Goal: Task Accomplishment & Management: Complete application form

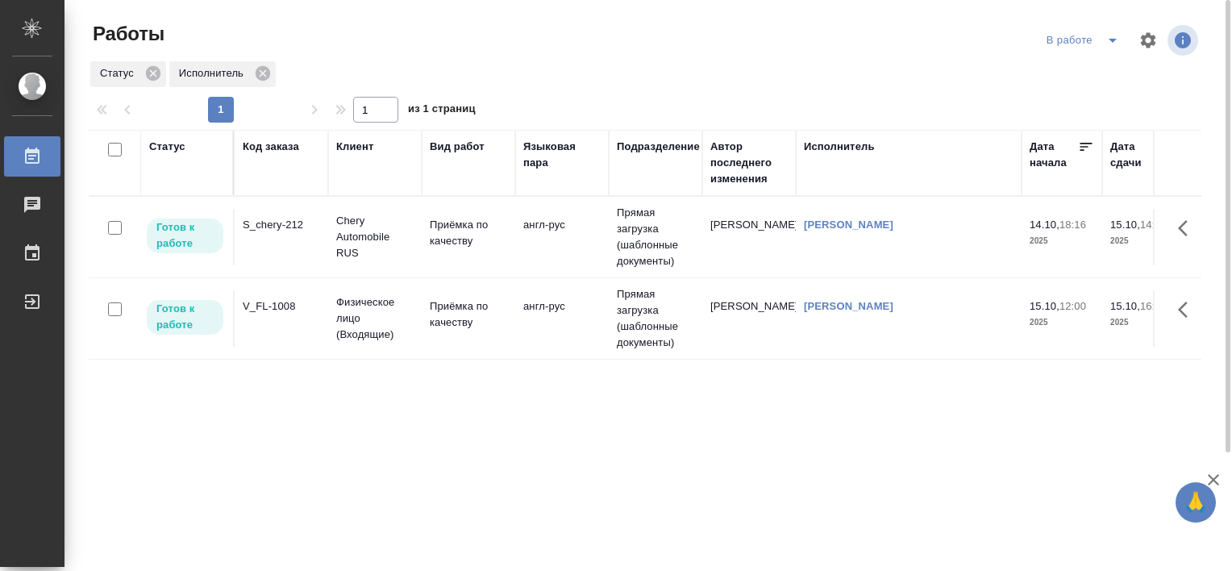
click at [267, 226] on div "S_chery-212" at bounding box center [281, 225] width 77 height 16
click at [266, 226] on div "S_chery-212" at bounding box center [281, 225] width 77 height 16
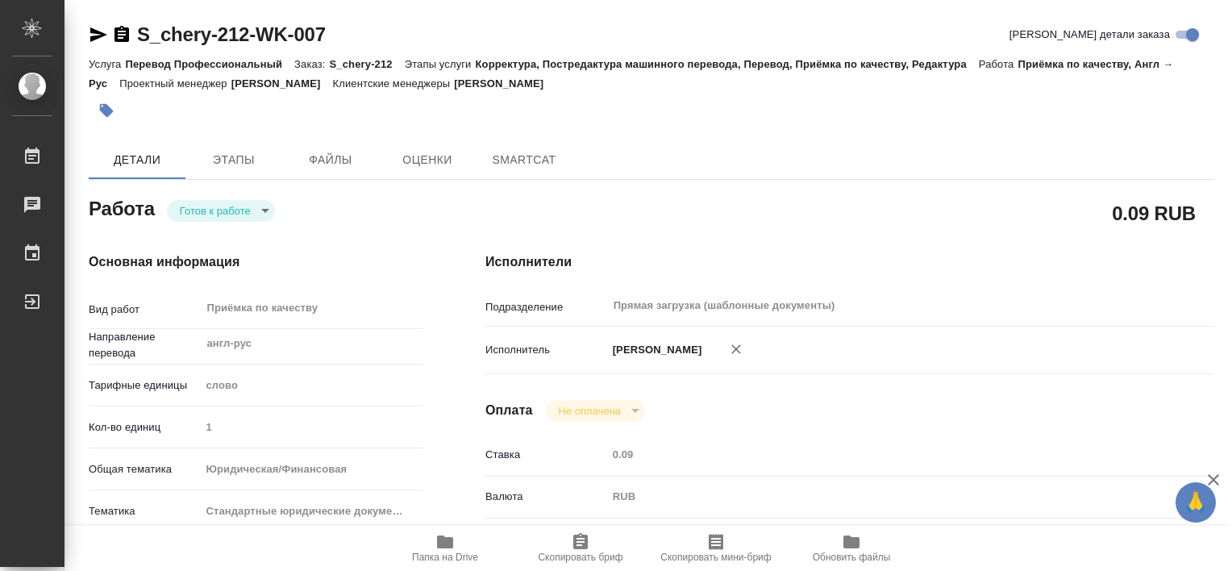
type textarea "x"
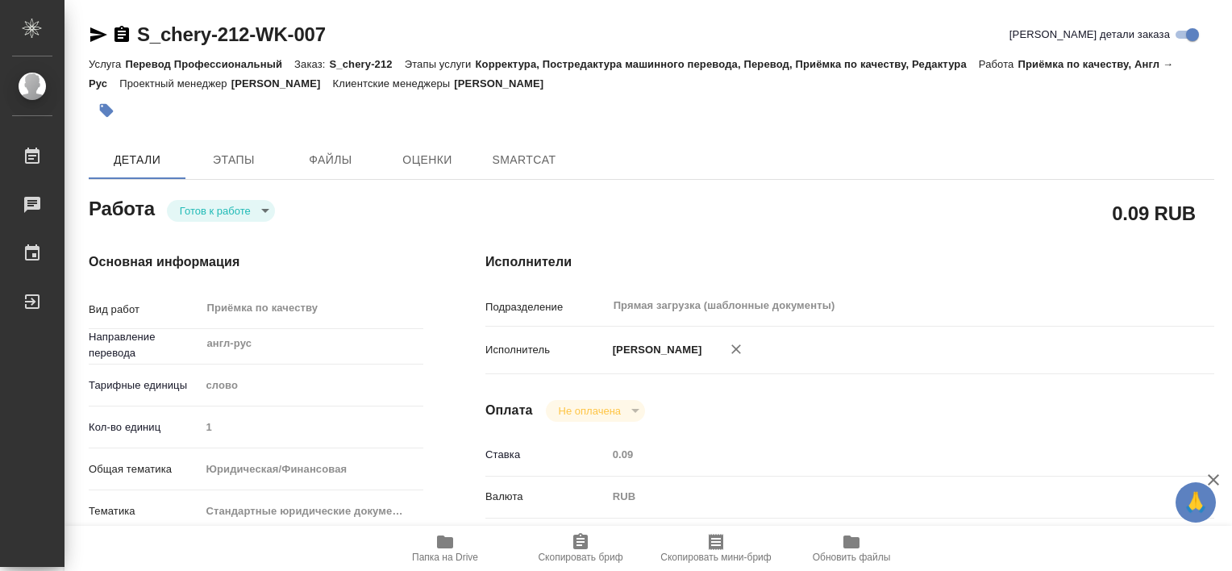
type textarea "x"
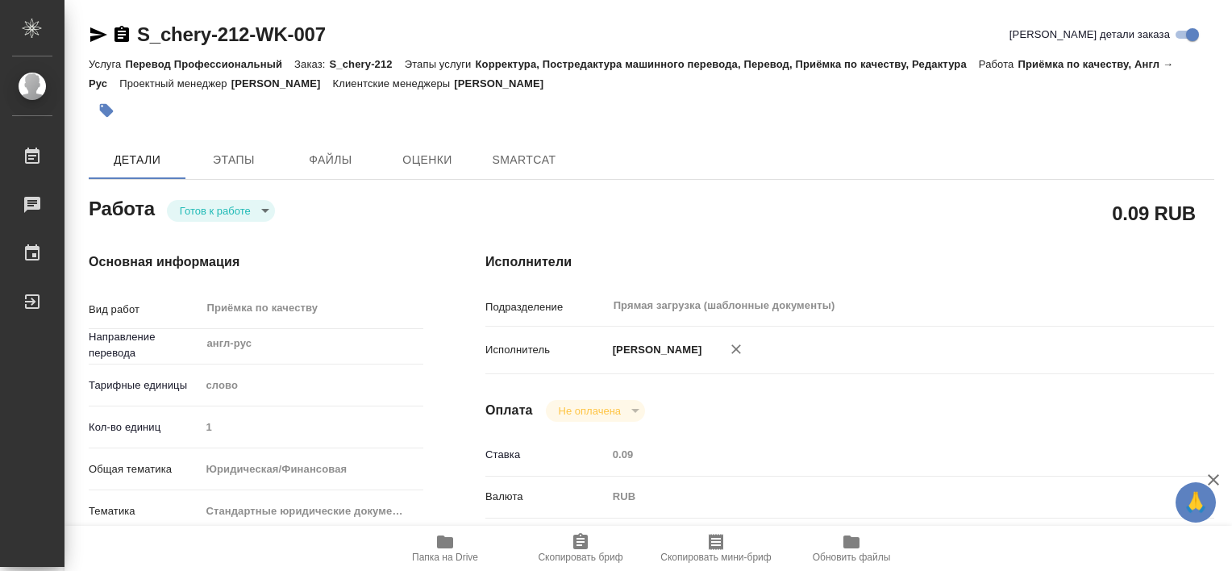
type textarea "x"
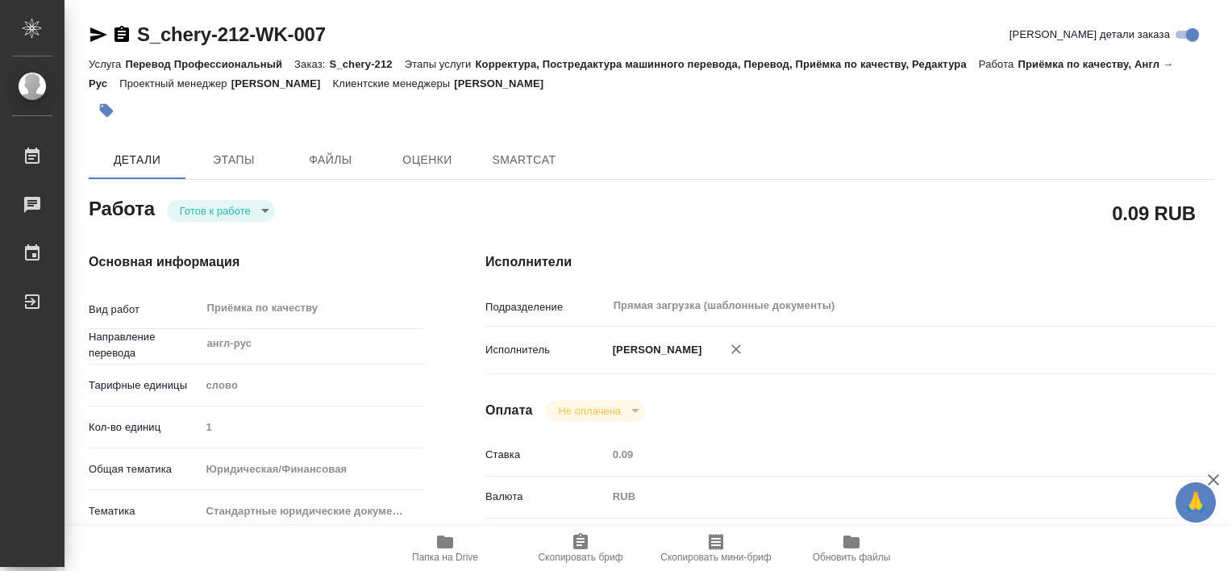
type textarea "x"
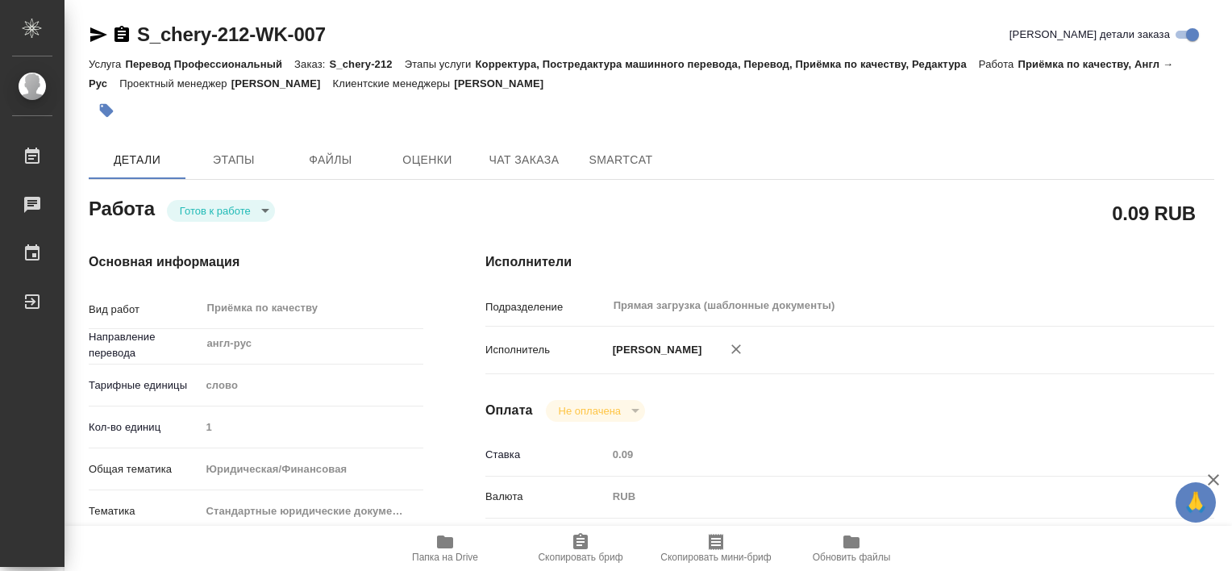
type textarea "x"
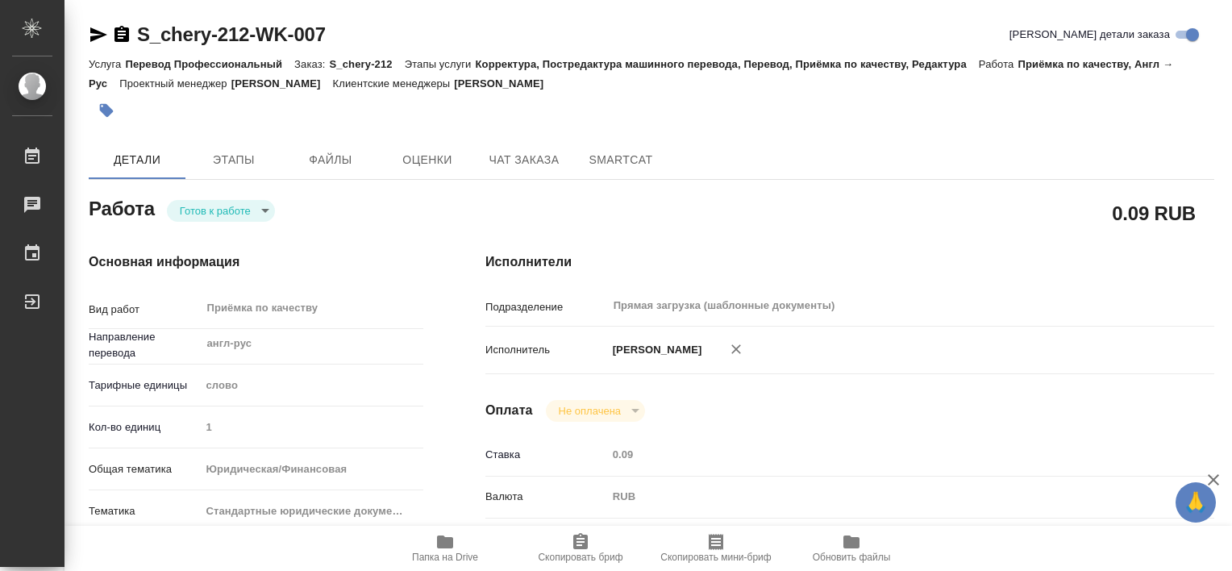
type textarea "x"
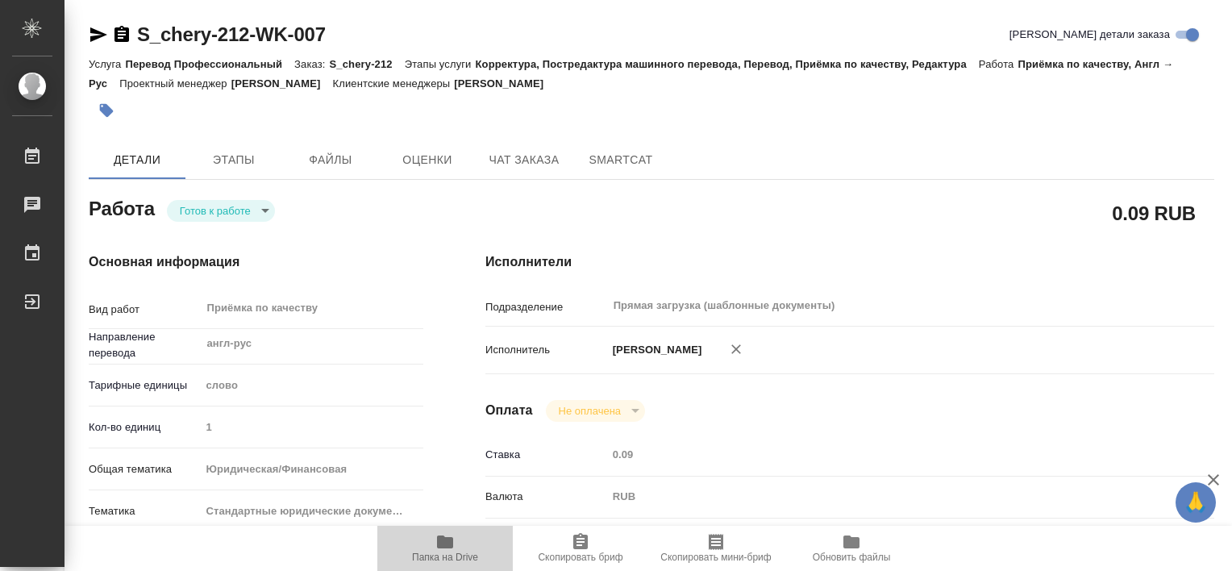
click at [466, 550] on span "Папка на Drive" at bounding box center [445, 547] width 116 height 31
type textarea "x"
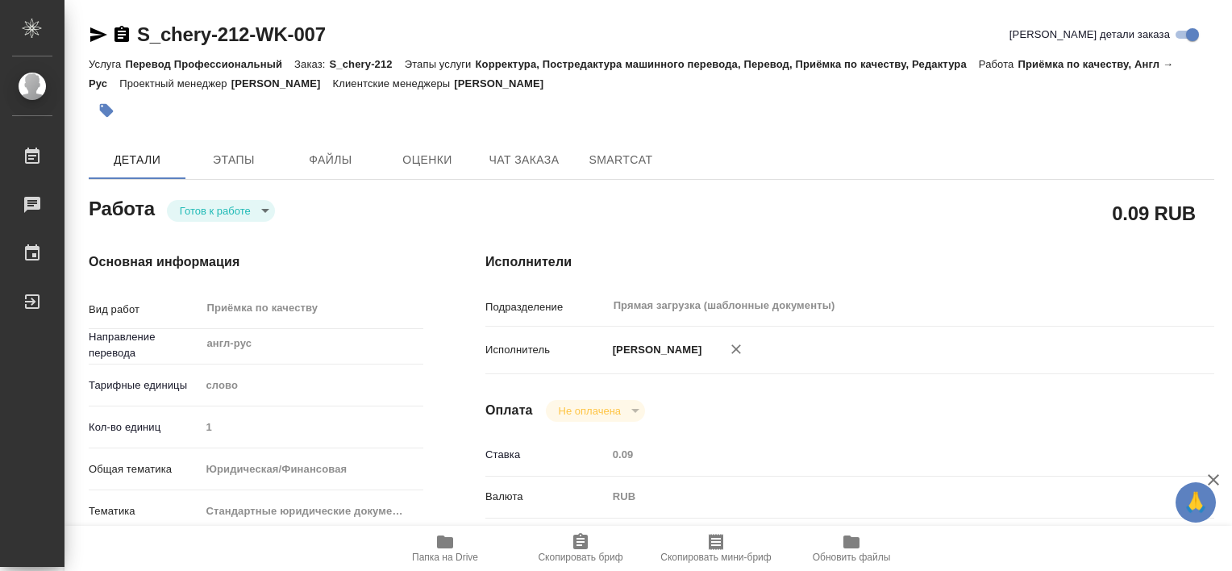
type textarea "x"
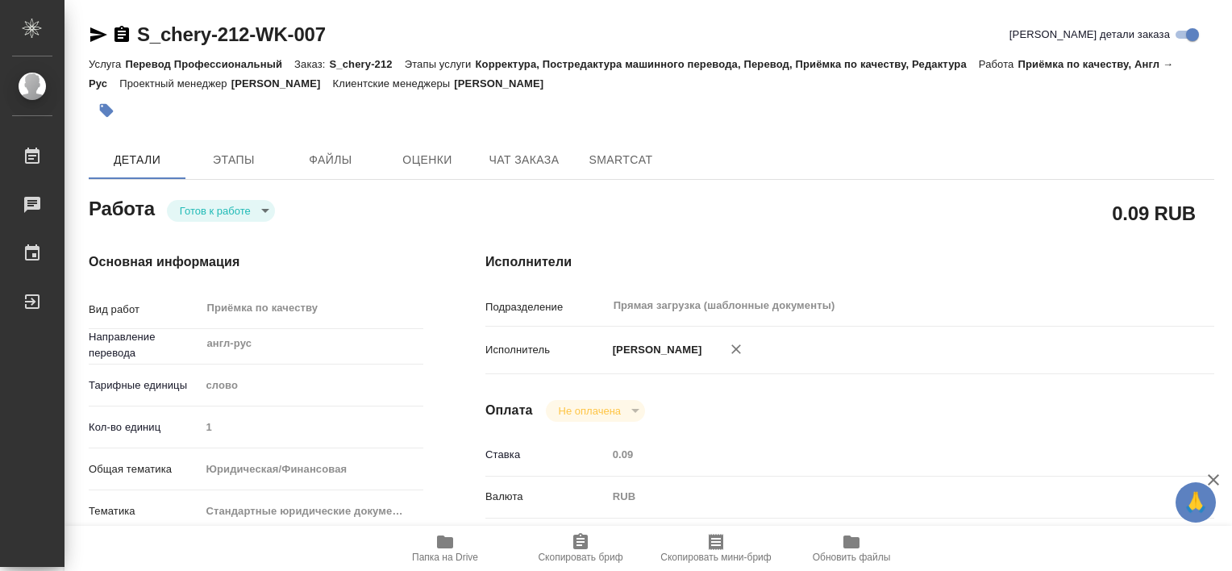
type textarea "x"
click at [465, 543] on span "Папка на Drive" at bounding box center [445, 547] width 116 height 31
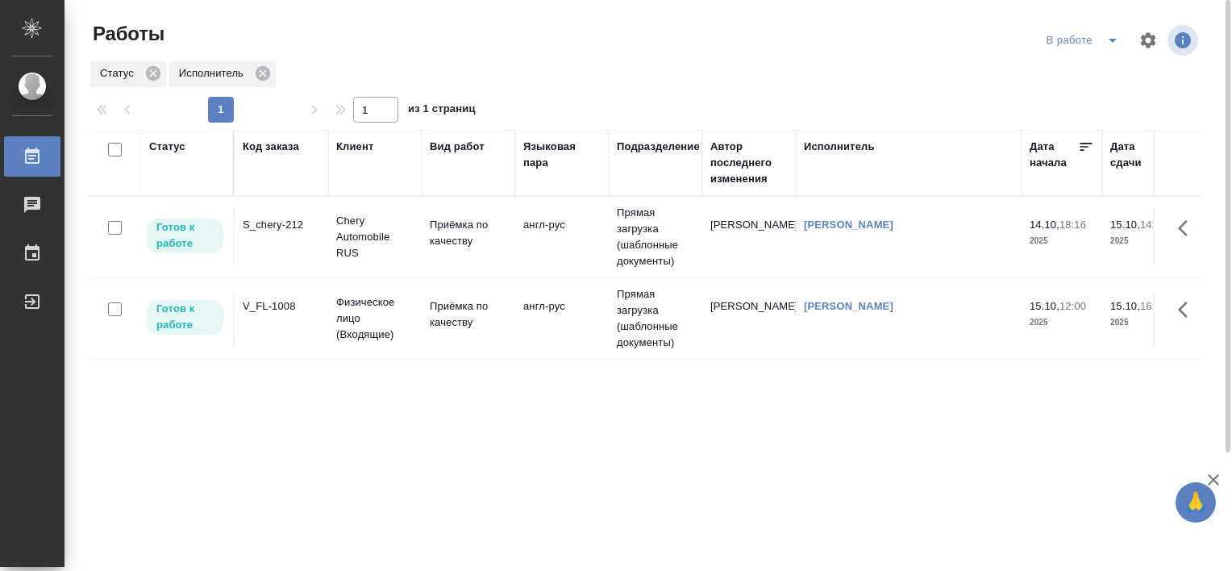
click at [274, 316] on td "V_FL-1008" at bounding box center [282, 318] width 94 height 56
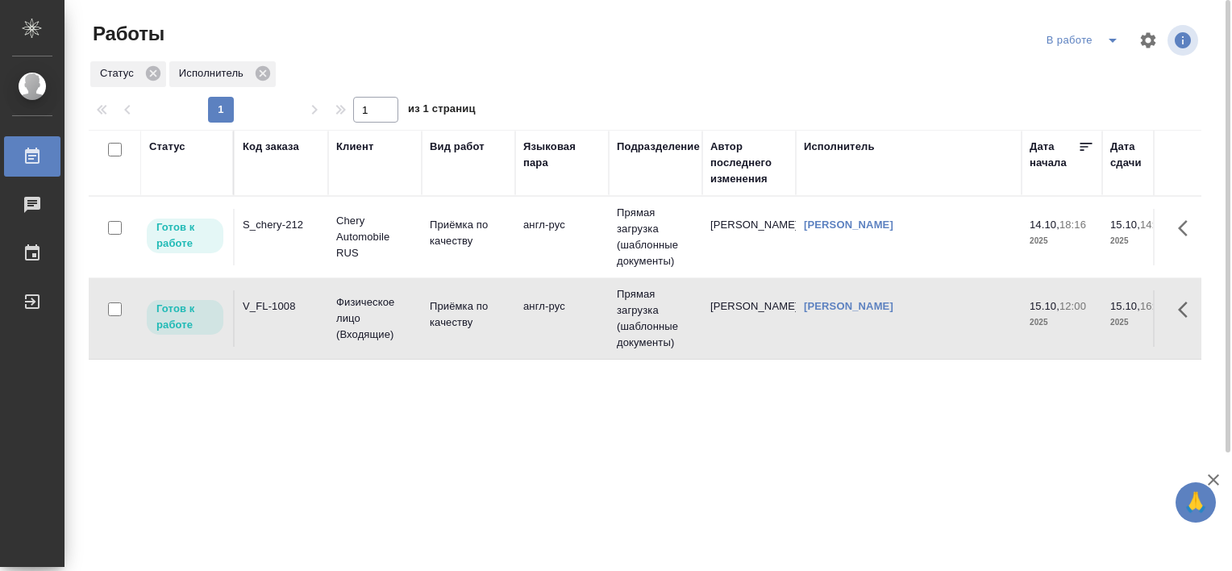
click at [271, 223] on div "S_chery-212" at bounding box center [281, 225] width 77 height 16
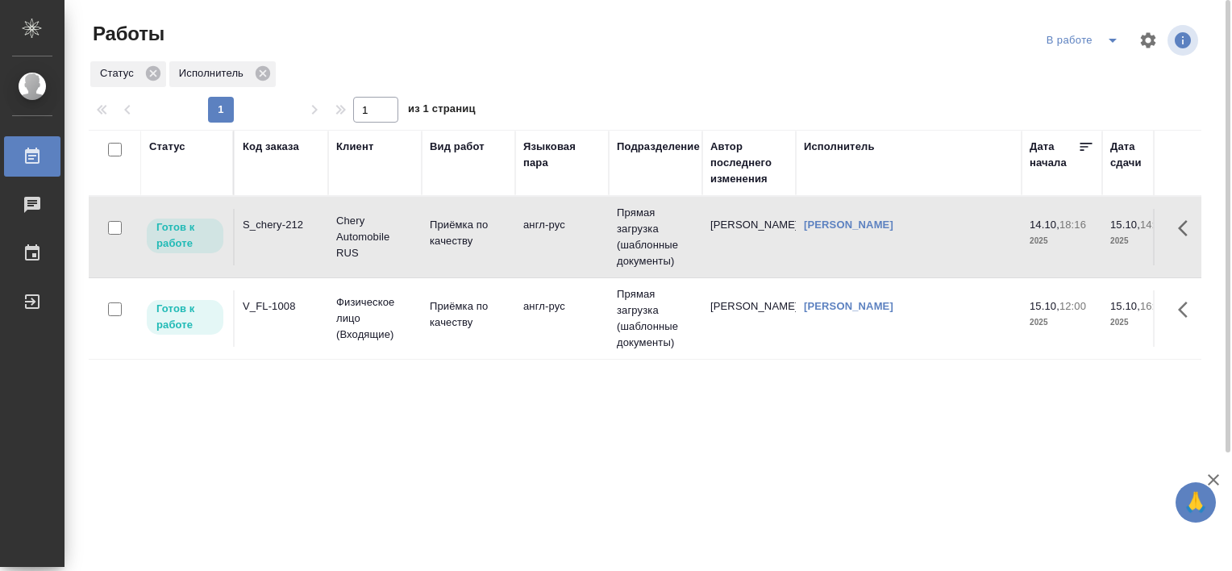
click at [271, 223] on div "S_chery-212" at bounding box center [281, 225] width 77 height 16
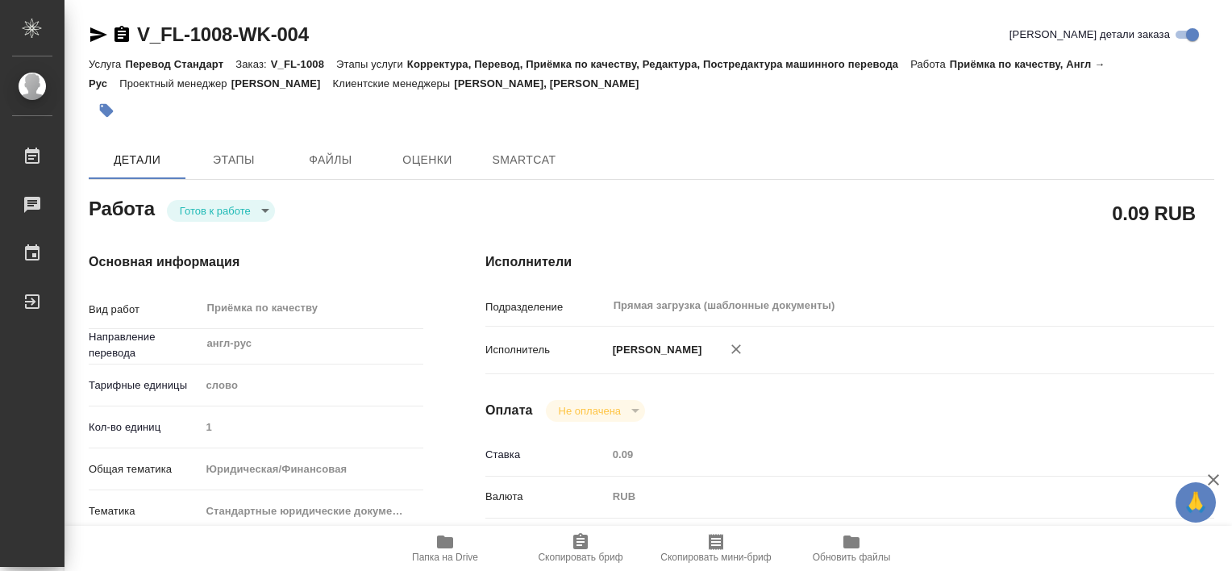
type textarea "x"
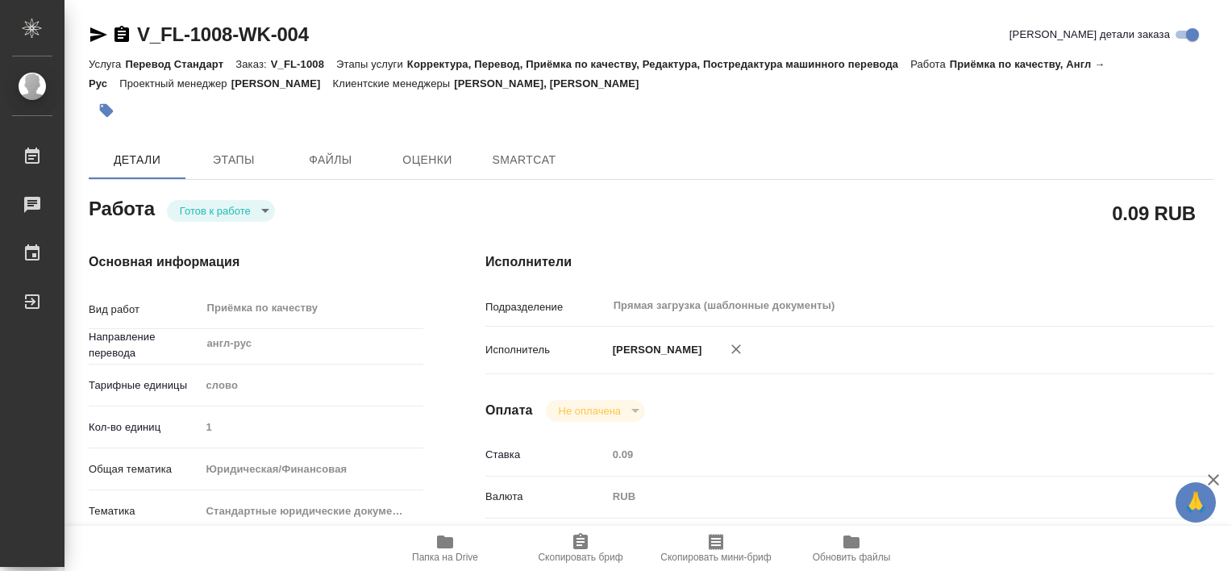
type textarea "x"
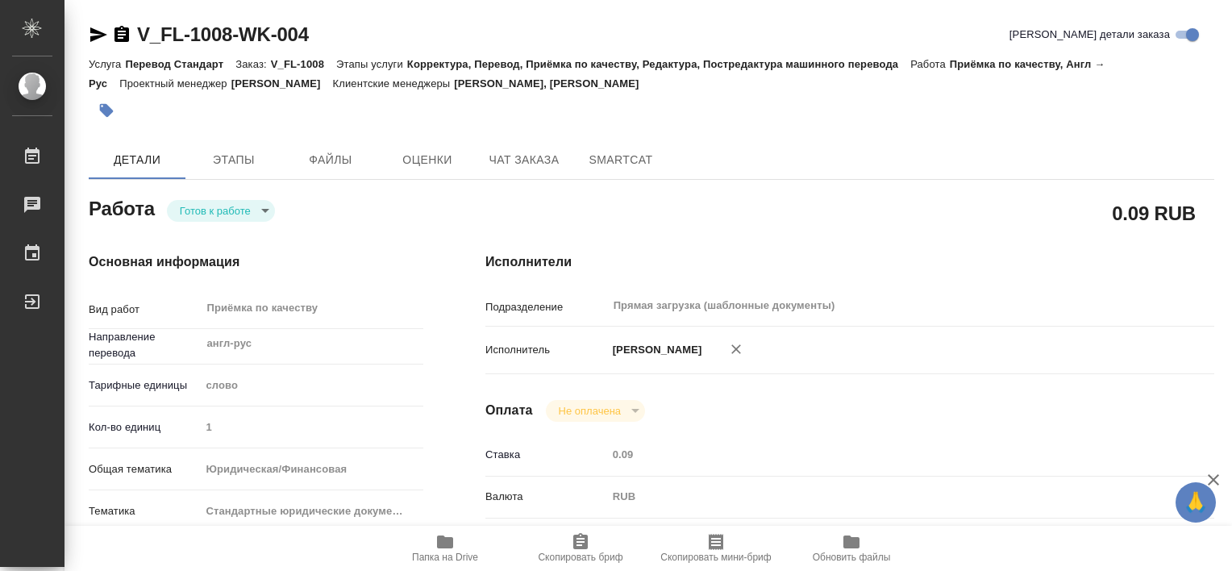
type textarea "x"
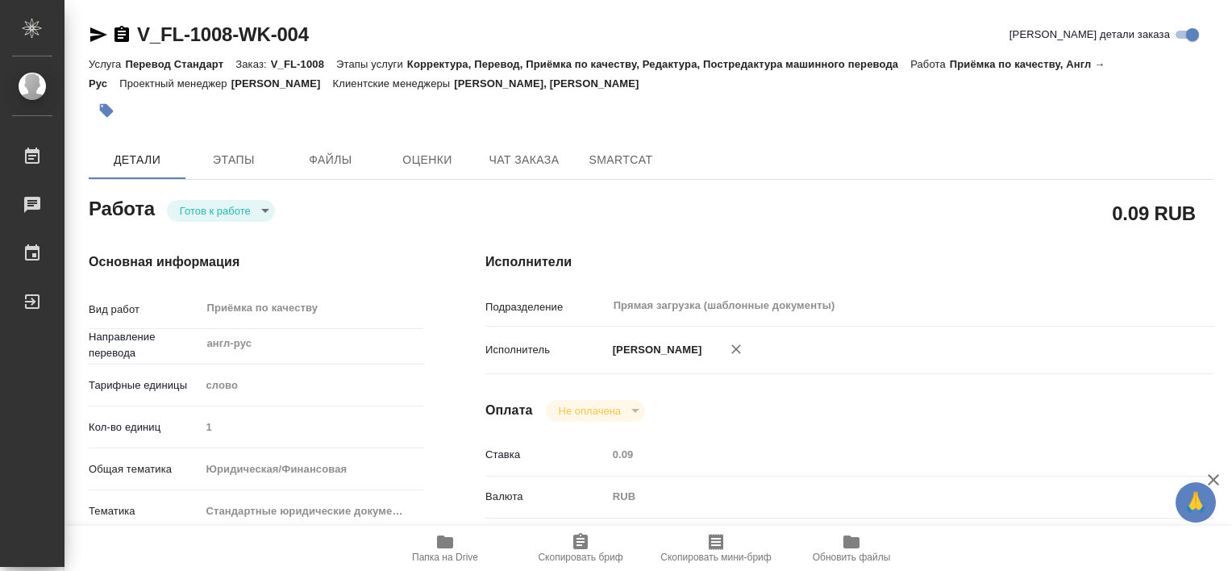
type textarea "x"
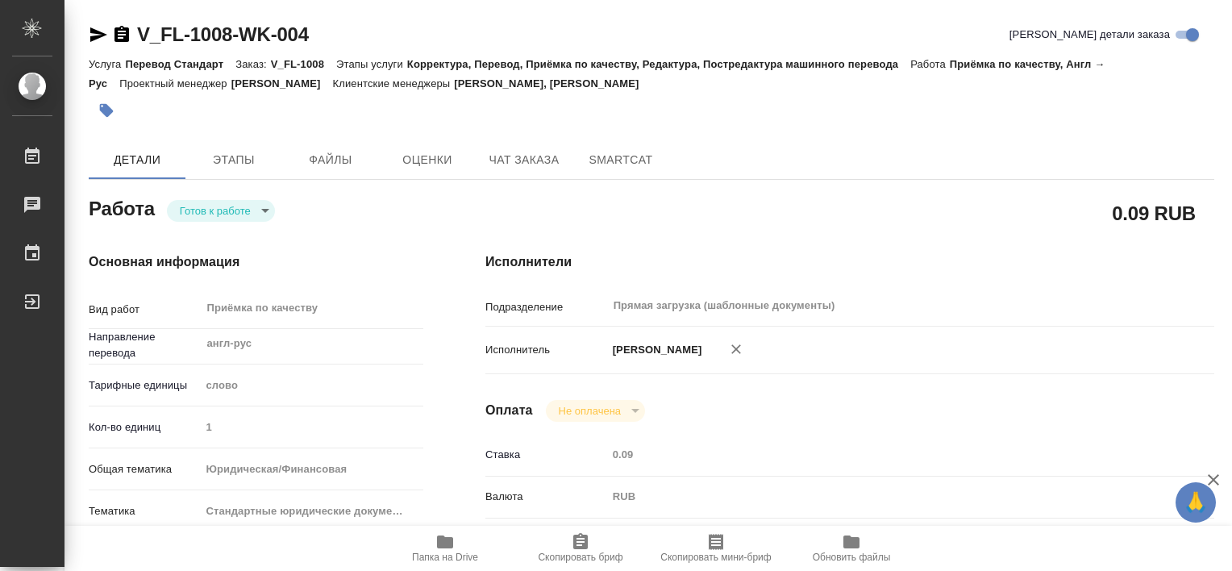
type textarea "x"
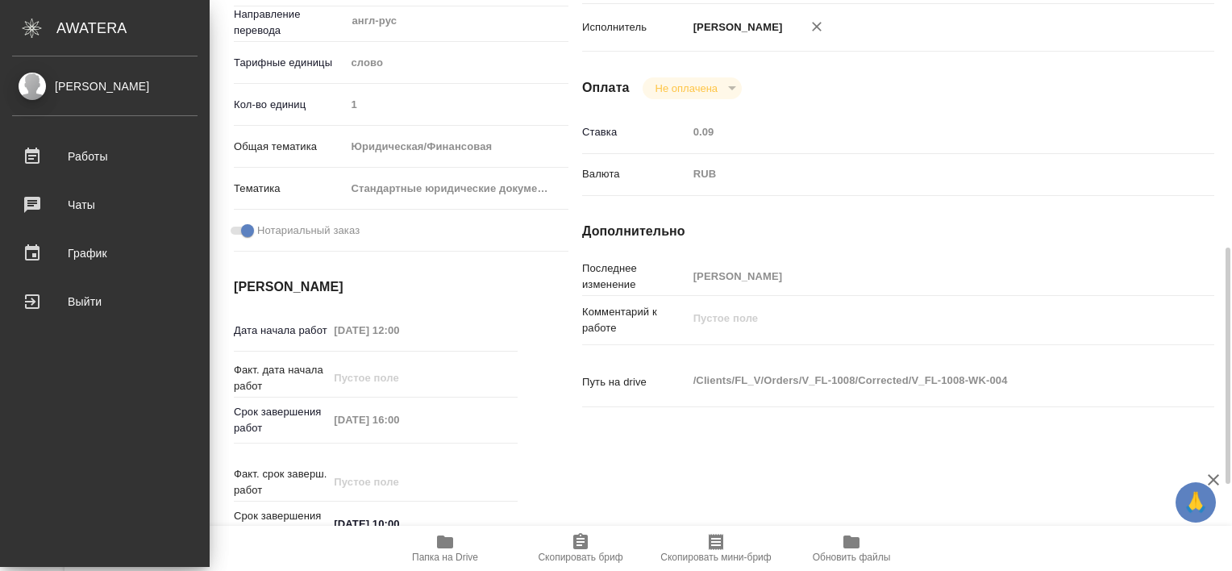
scroll to position [403, 0]
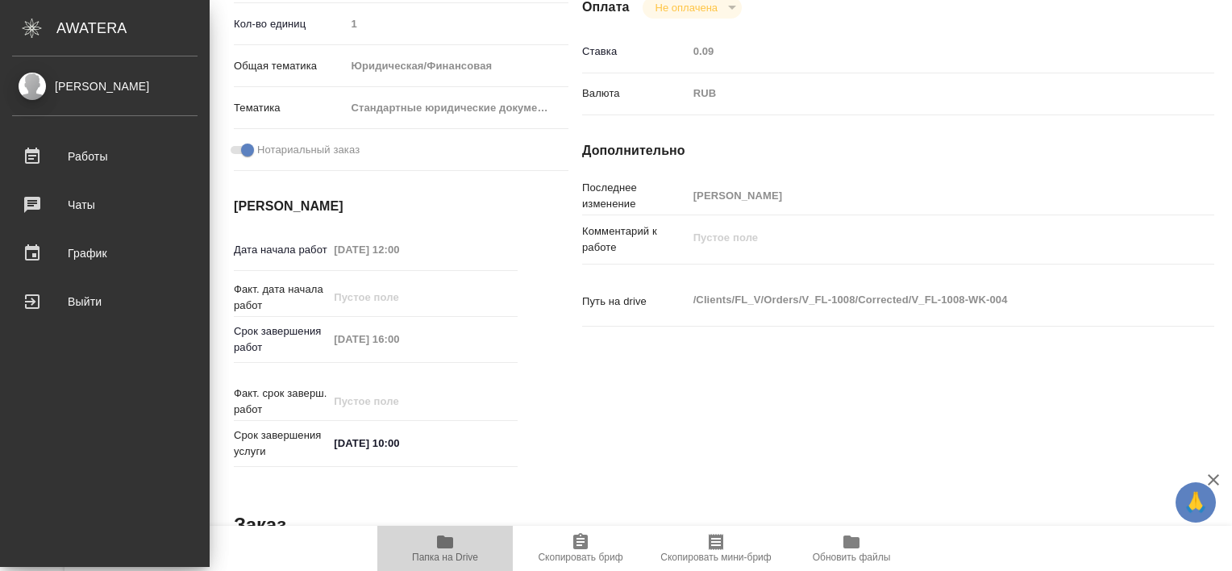
click at [440, 543] on icon "button" at bounding box center [445, 542] width 16 height 13
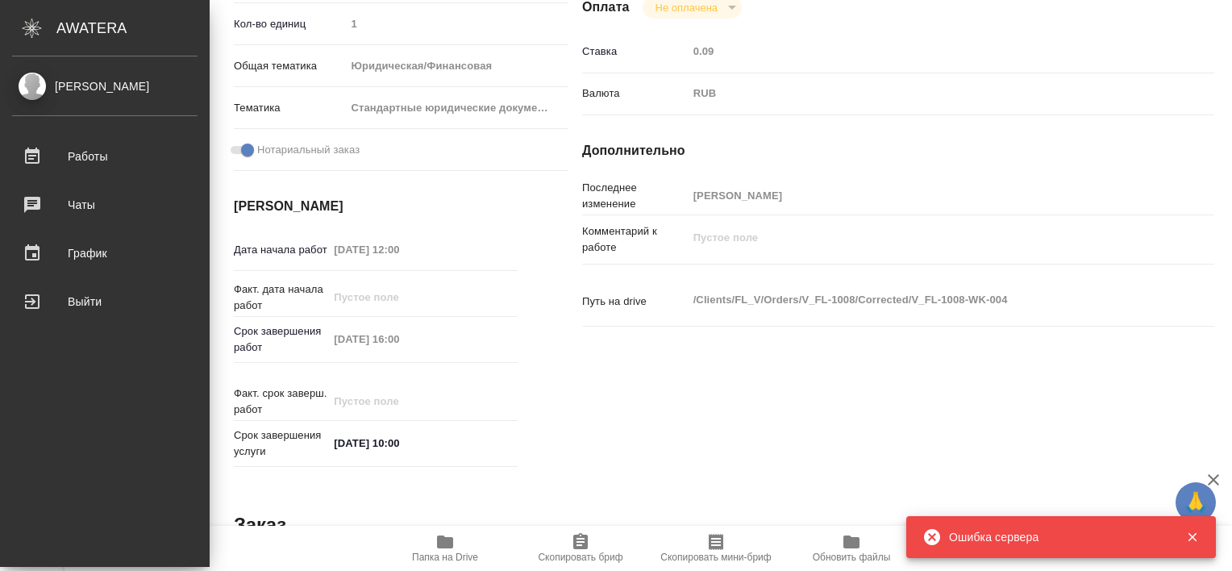
click at [465, 546] on span "Папка на Drive" at bounding box center [445, 547] width 116 height 31
click at [439, 539] on icon "button" at bounding box center [445, 542] width 16 height 13
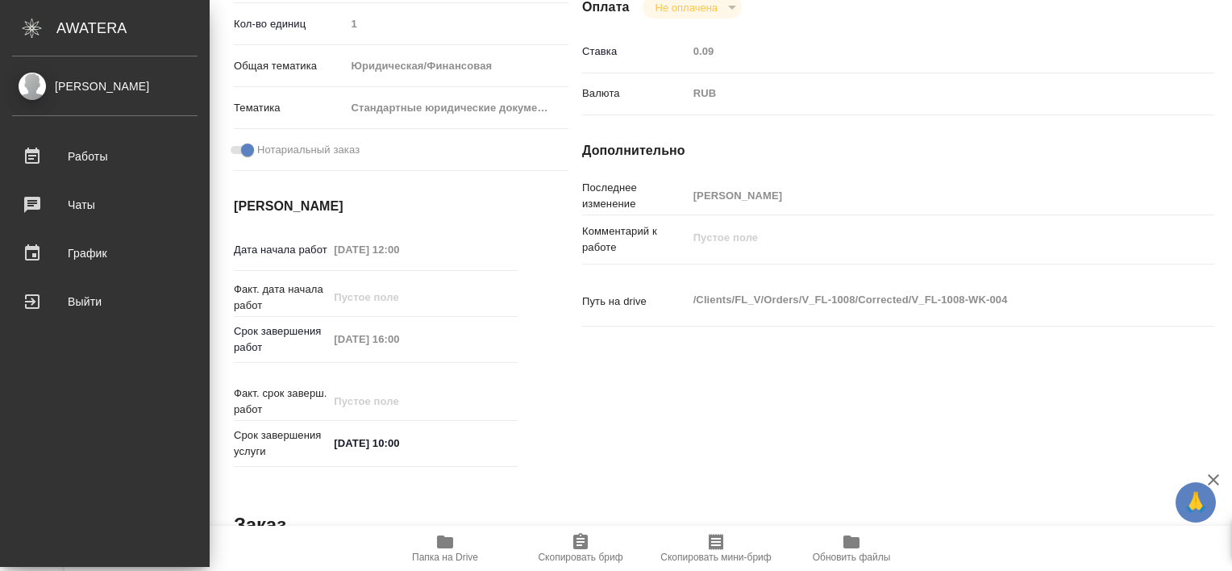
click at [439, 539] on icon "button" at bounding box center [445, 542] width 16 height 13
click at [444, 553] on span "Папка на Drive" at bounding box center [445, 557] width 66 height 11
click at [445, 553] on span "Папка на Drive" at bounding box center [445, 557] width 66 height 11
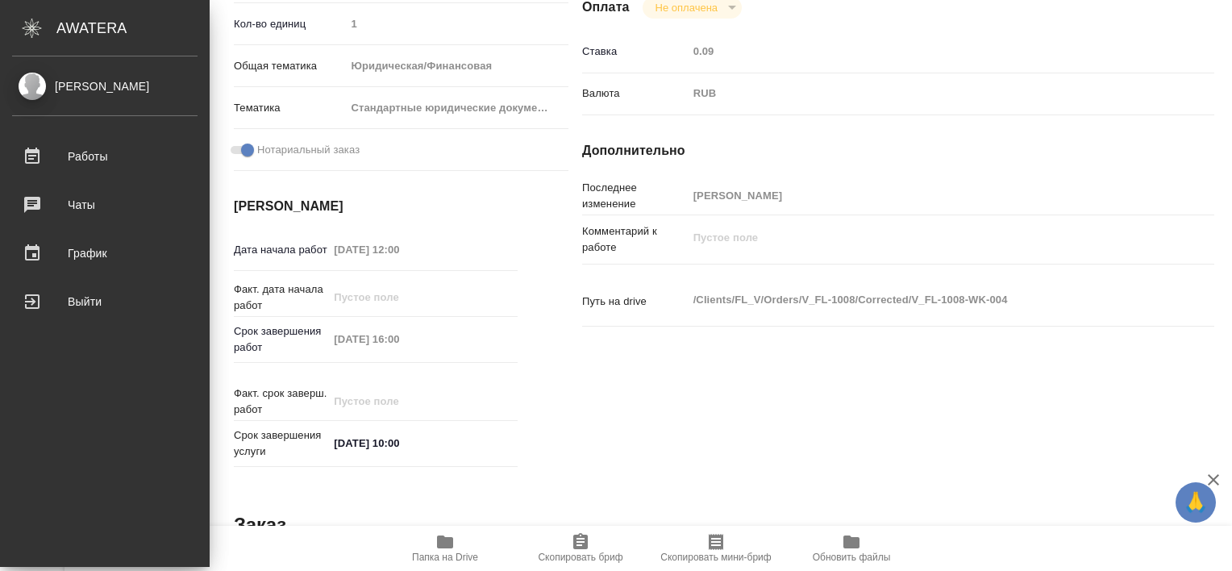
click at [445, 553] on span "Папка на Drive" at bounding box center [445, 557] width 66 height 11
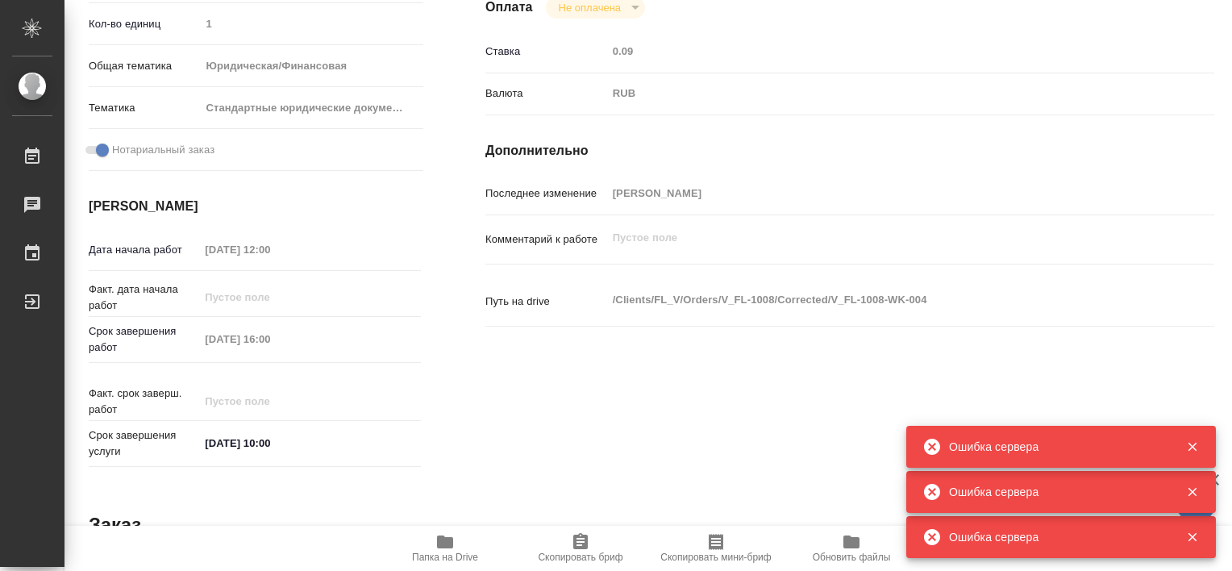
click at [451, 542] on icon "button" at bounding box center [445, 542] width 16 height 13
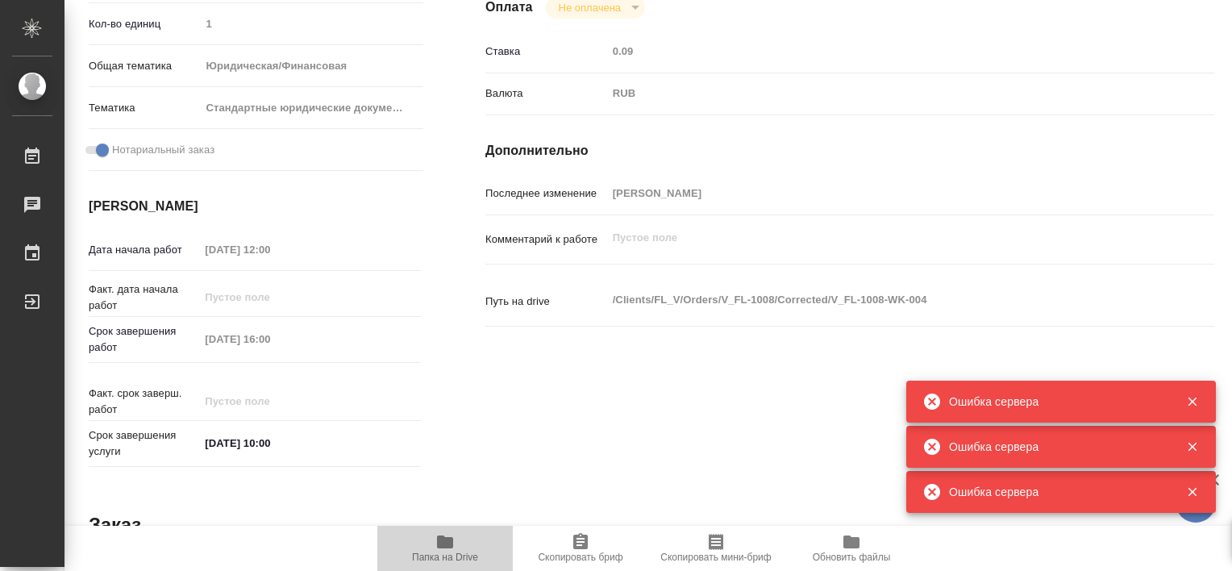
click at [451, 542] on icon "button" at bounding box center [445, 542] width 16 height 13
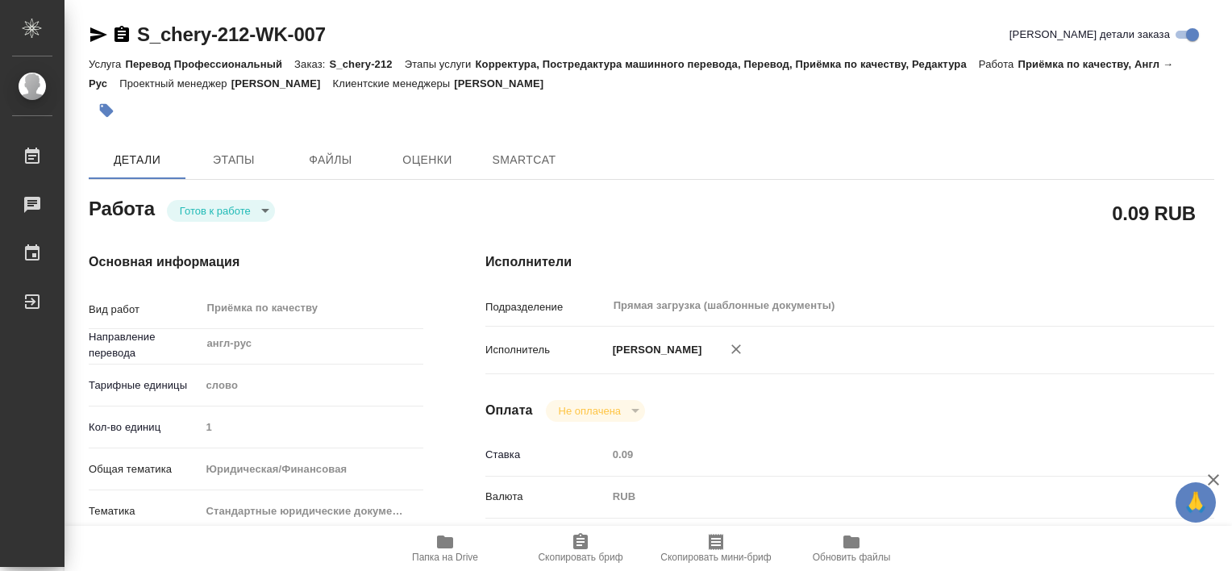
type textarea "x"
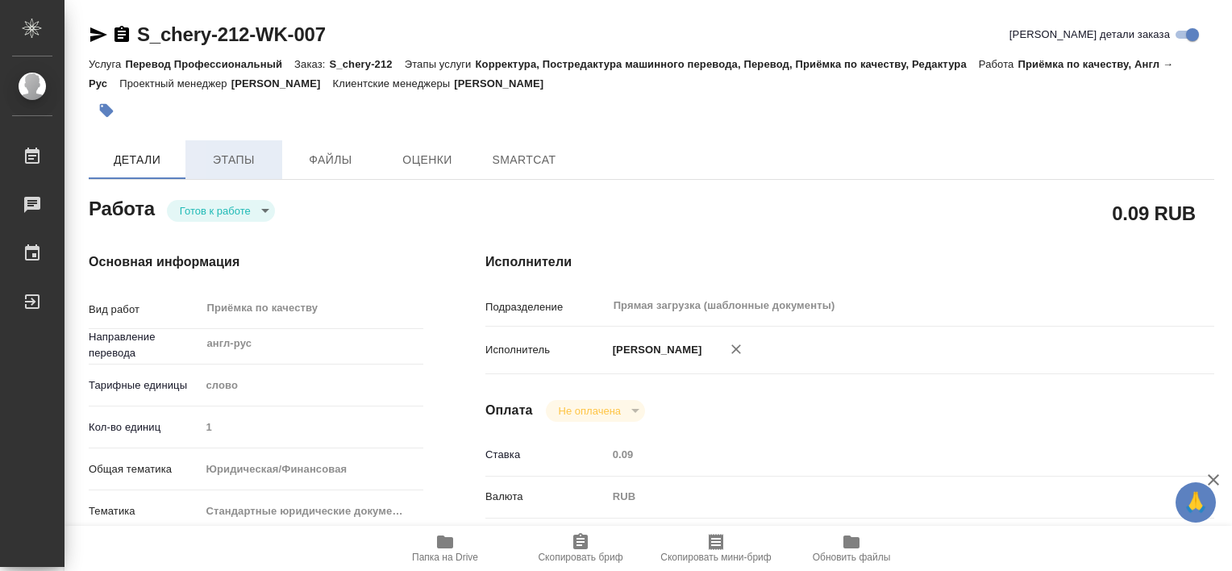
type textarea "x"
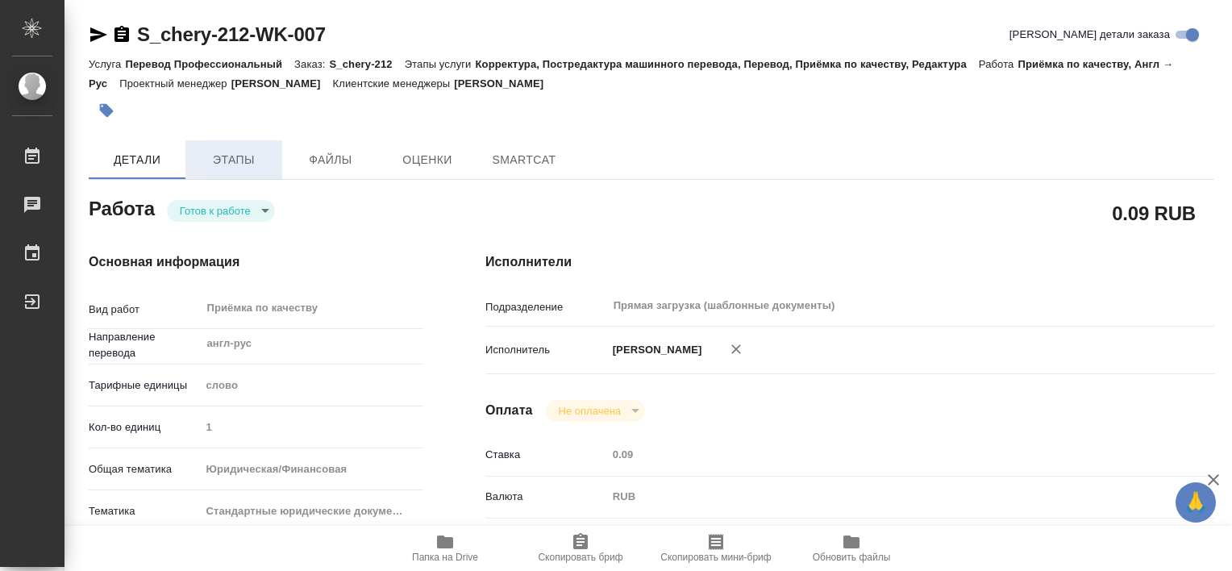
type textarea "x"
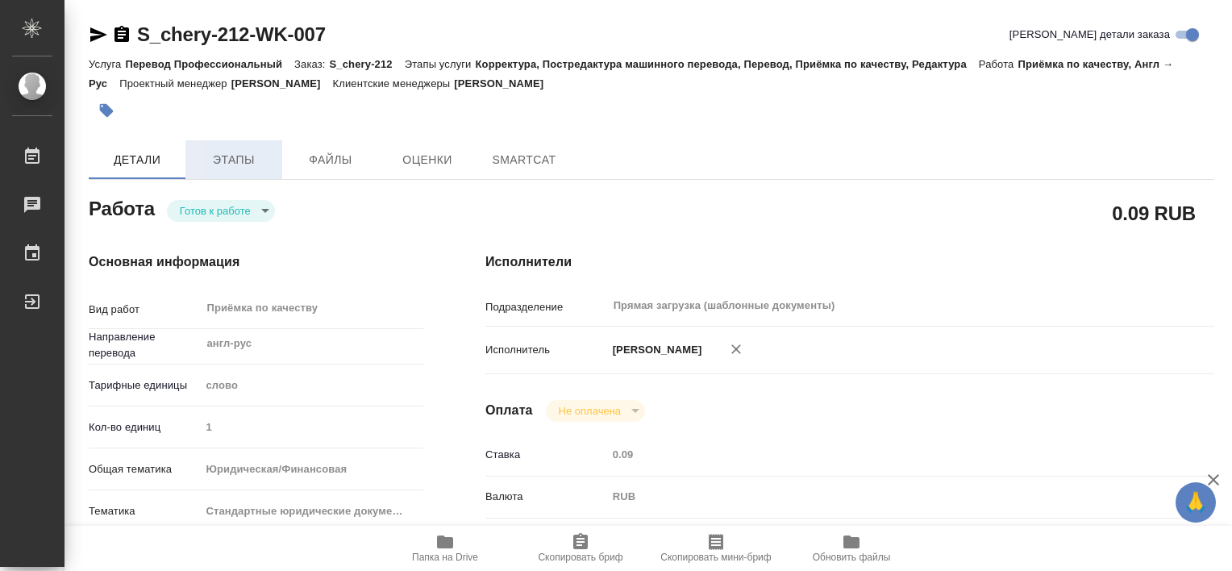
type textarea "x"
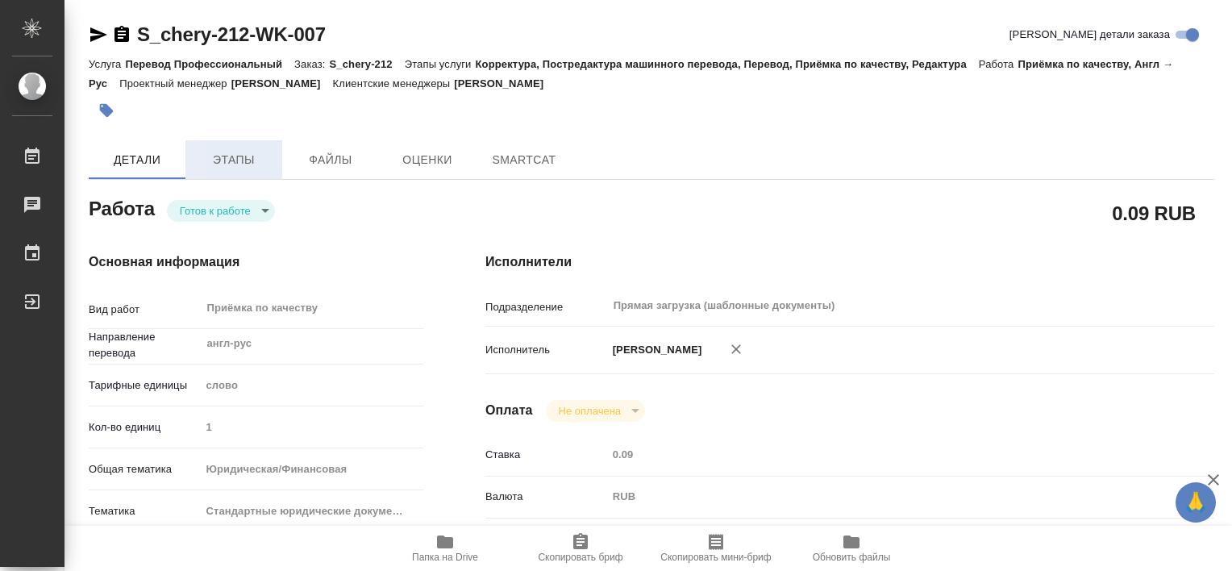
type textarea "x"
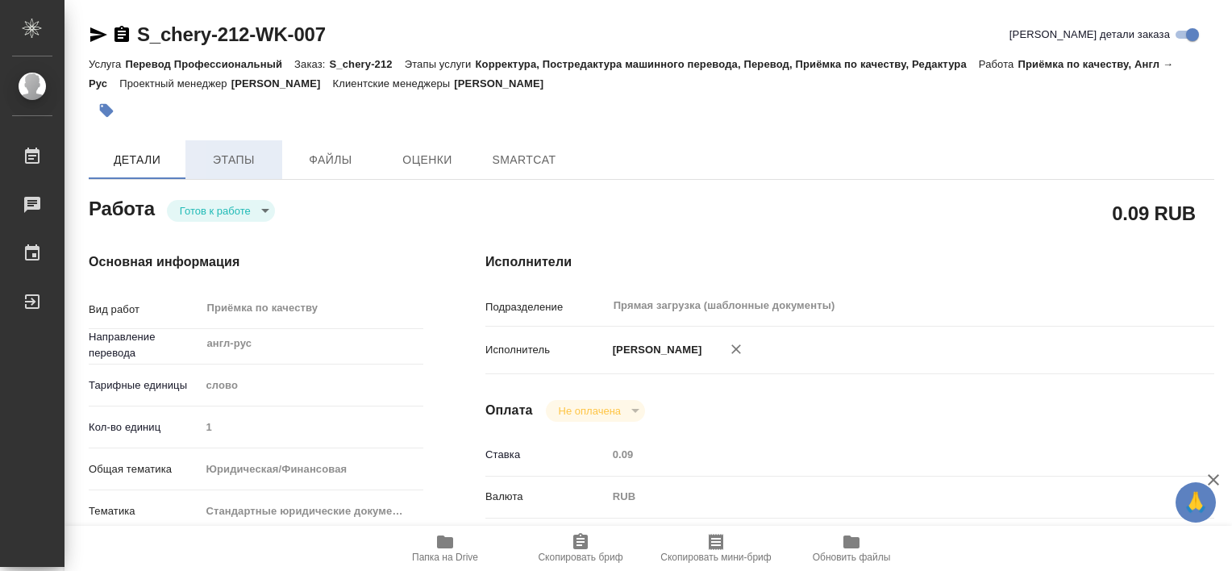
click at [231, 160] on span "Этапы" at bounding box center [233, 160] width 77 height 20
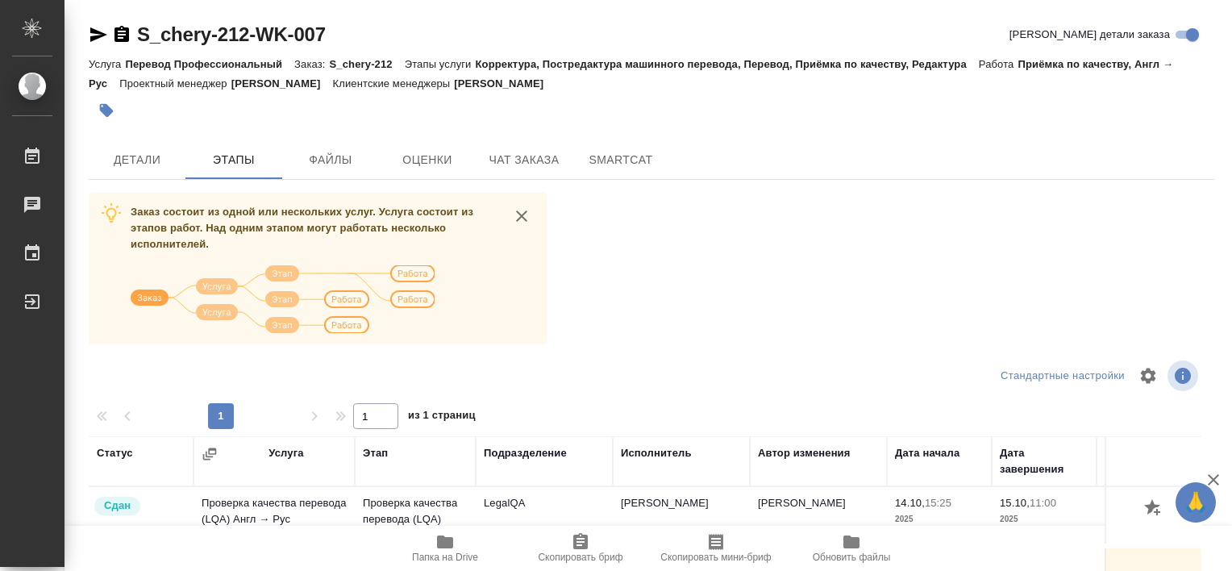
scroll to position [269, 0]
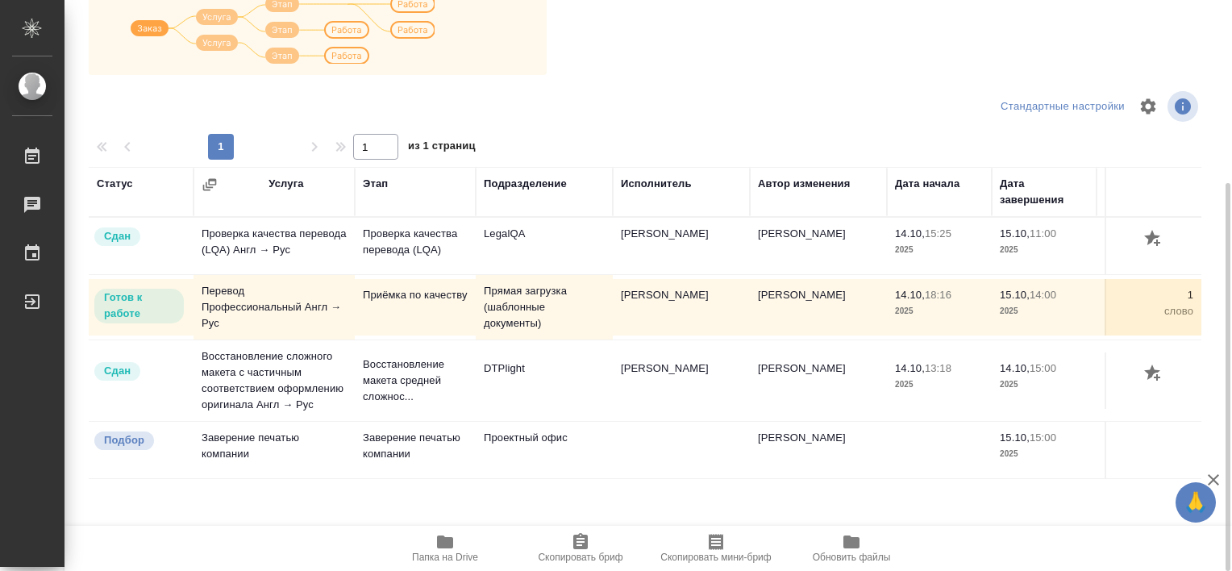
click at [445, 547] on icon "button" at bounding box center [445, 542] width 16 height 13
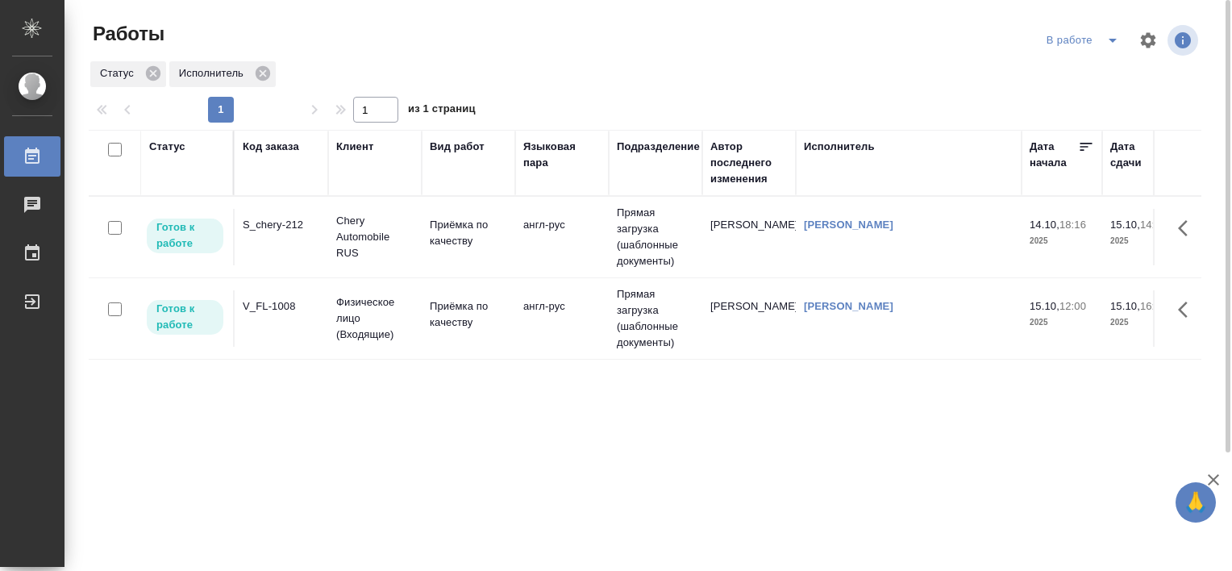
click at [287, 224] on div "S_chery-212" at bounding box center [281, 225] width 77 height 16
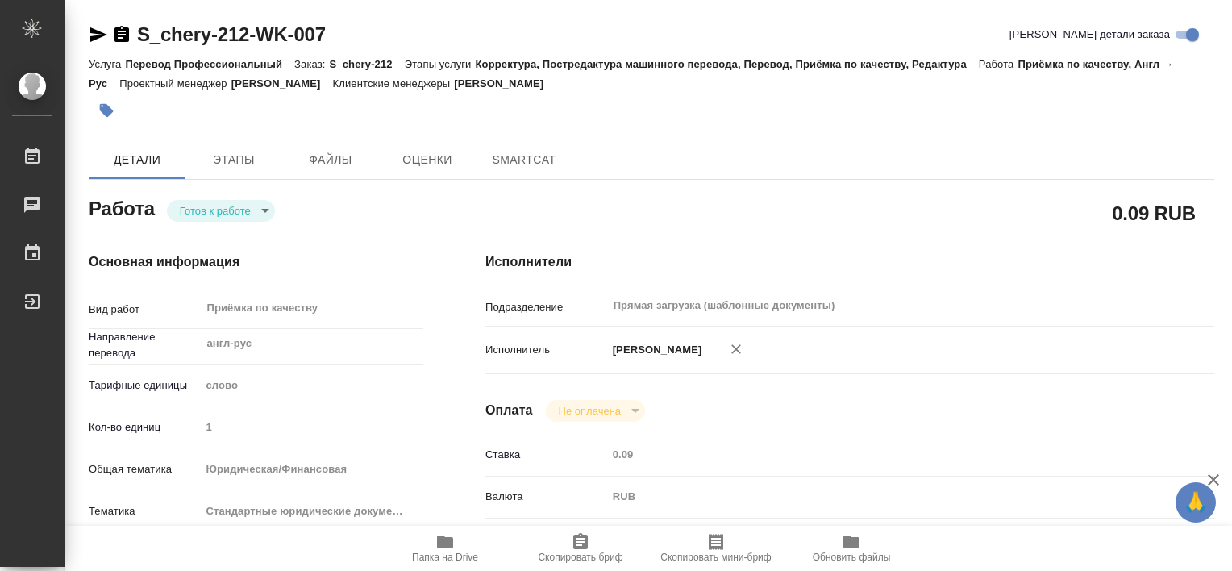
type textarea "x"
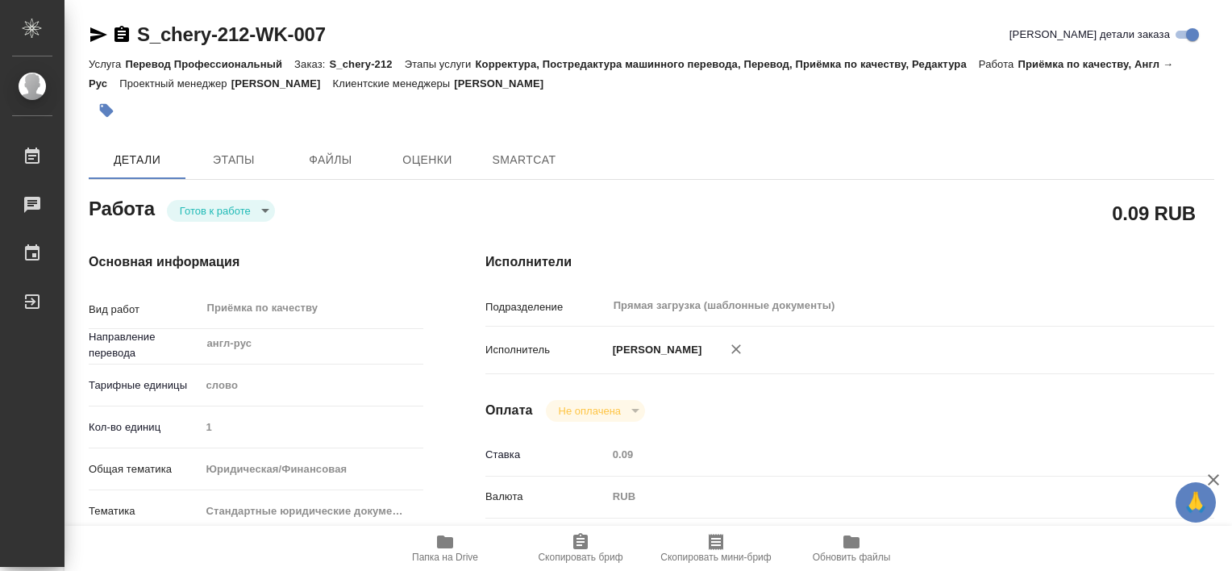
type textarea "x"
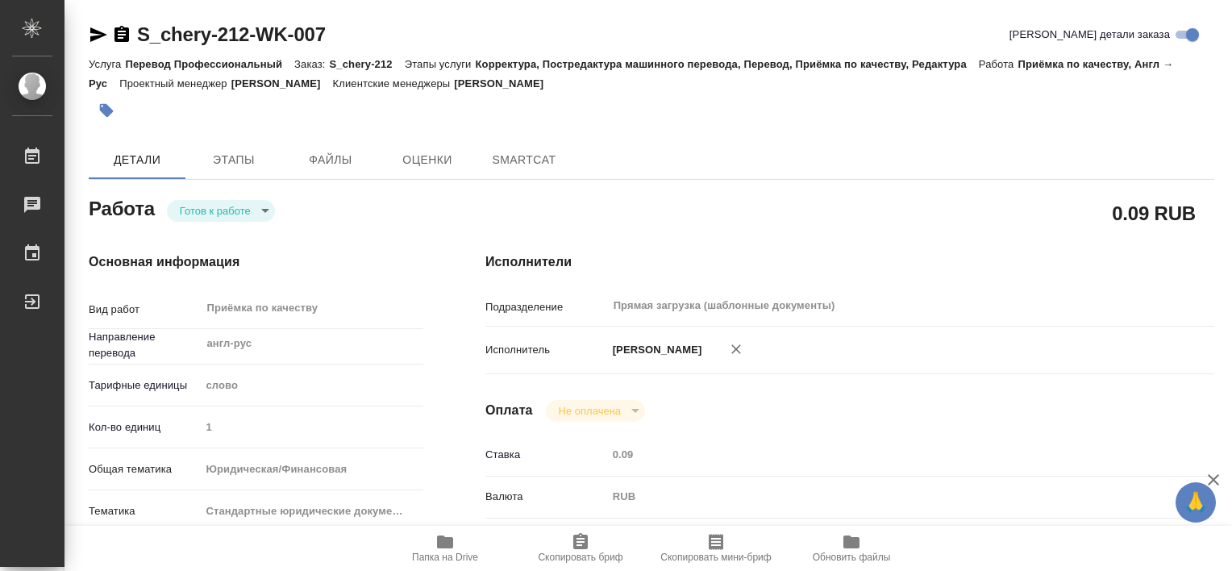
type textarea "x"
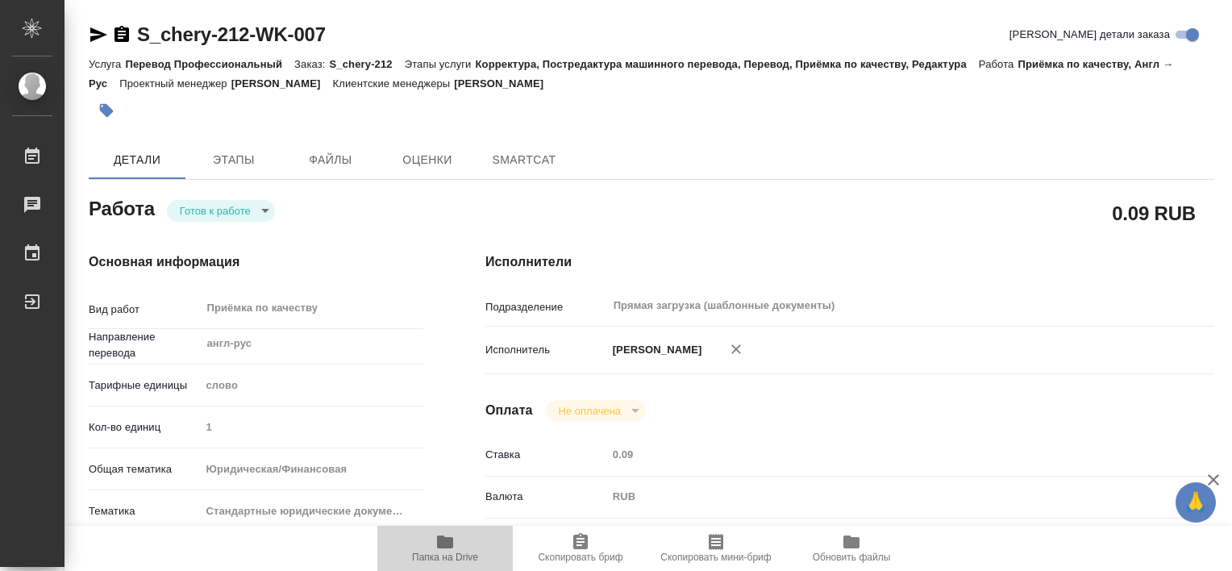
click at [441, 545] on icon "button" at bounding box center [445, 542] width 16 height 13
type textarea "x"
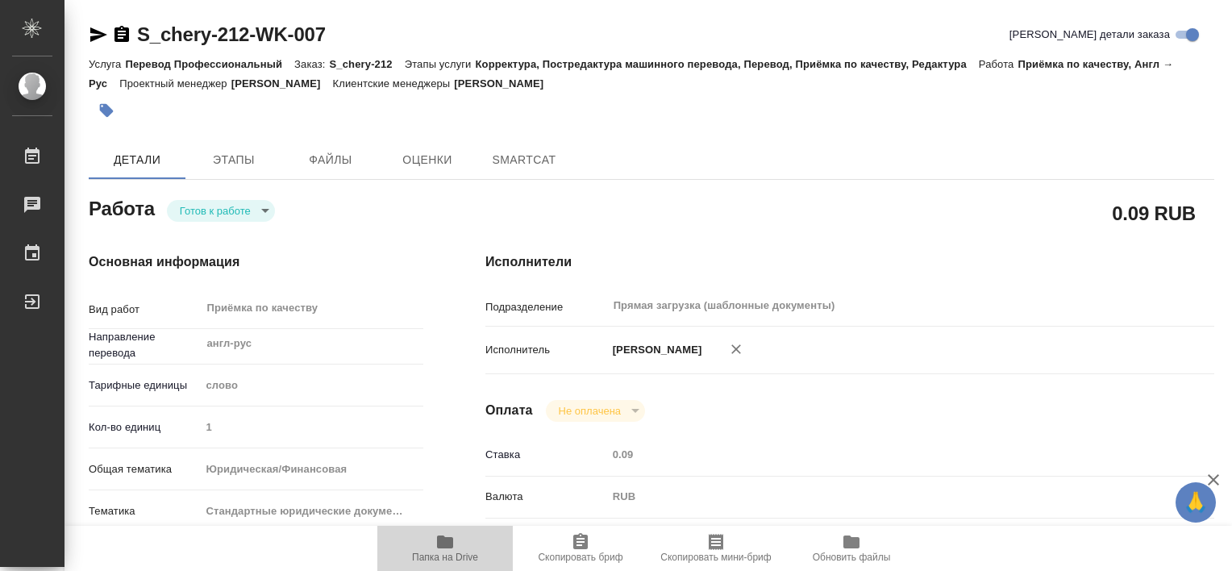
type textarea "x"
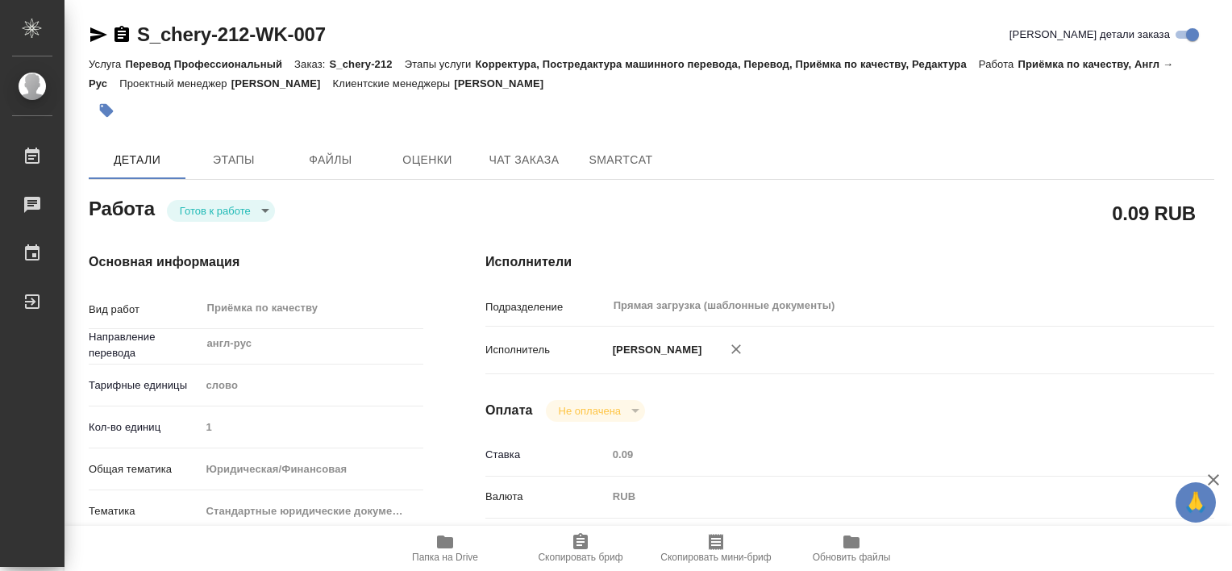
type textarea "x"
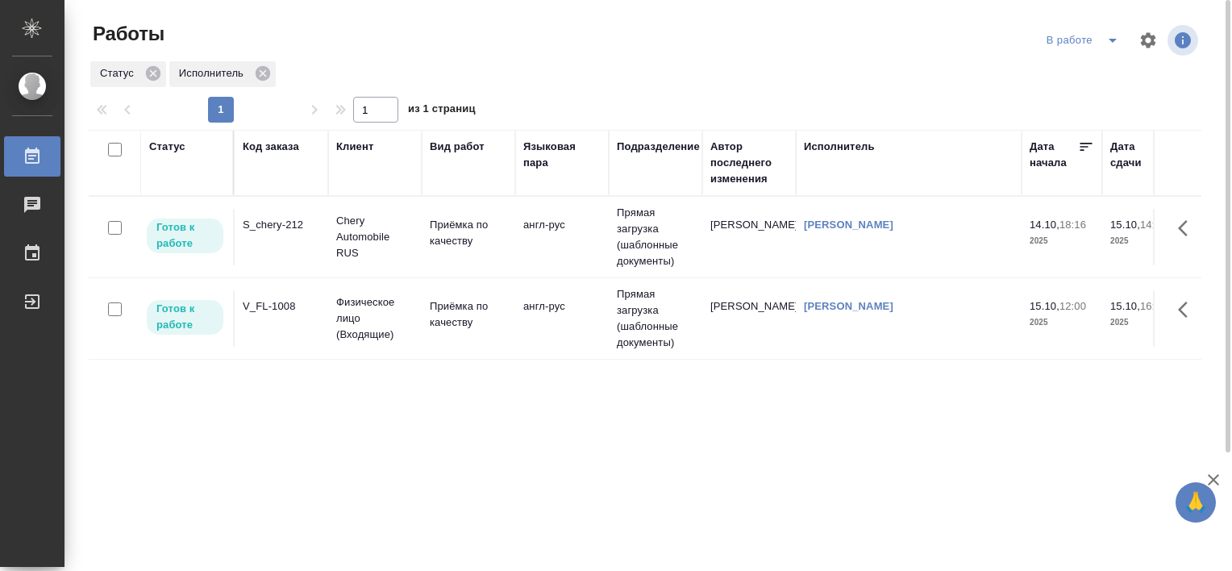
click at [1111, 39] on icon "split button" at bounding box center [1113, 41] width 8 height 4
click at [1111, 38] on icon "split button" at bounding box center [1112, 40] width 19 height 19
click at [296, 226] on div "S_chery-212" at bounding box center [281, 225] width 77 height 16
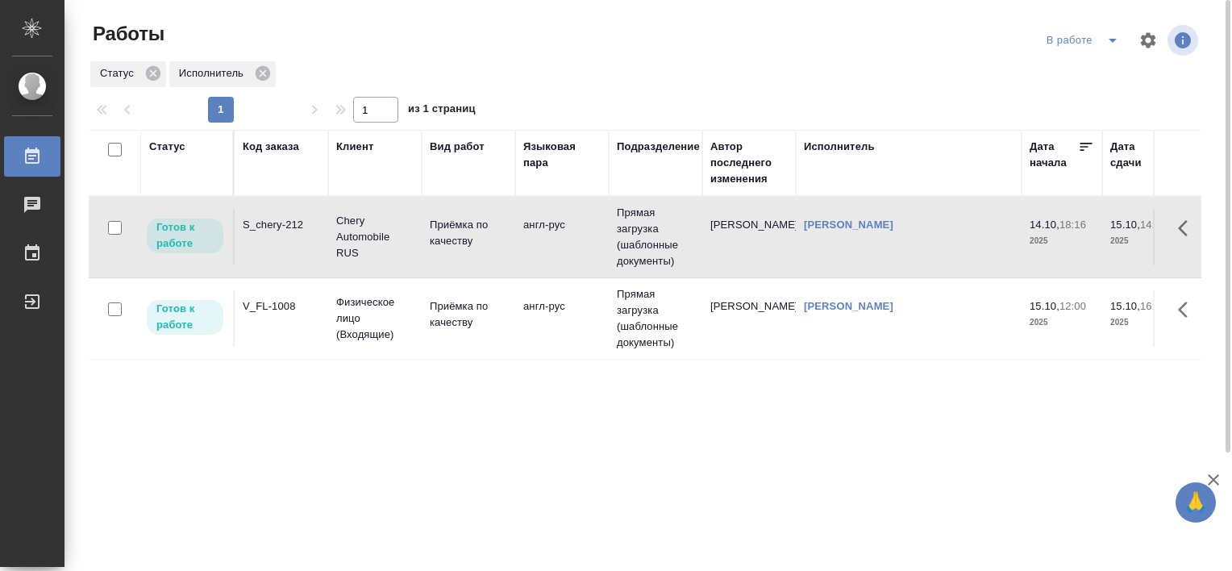
click at [296, 226] on div "S_chery-212" at bounding box center [281, 225] width 77 height 16
click at [281, 305] on div "V_FL-1008" at bounding box center [281, 306] width 77 height 16
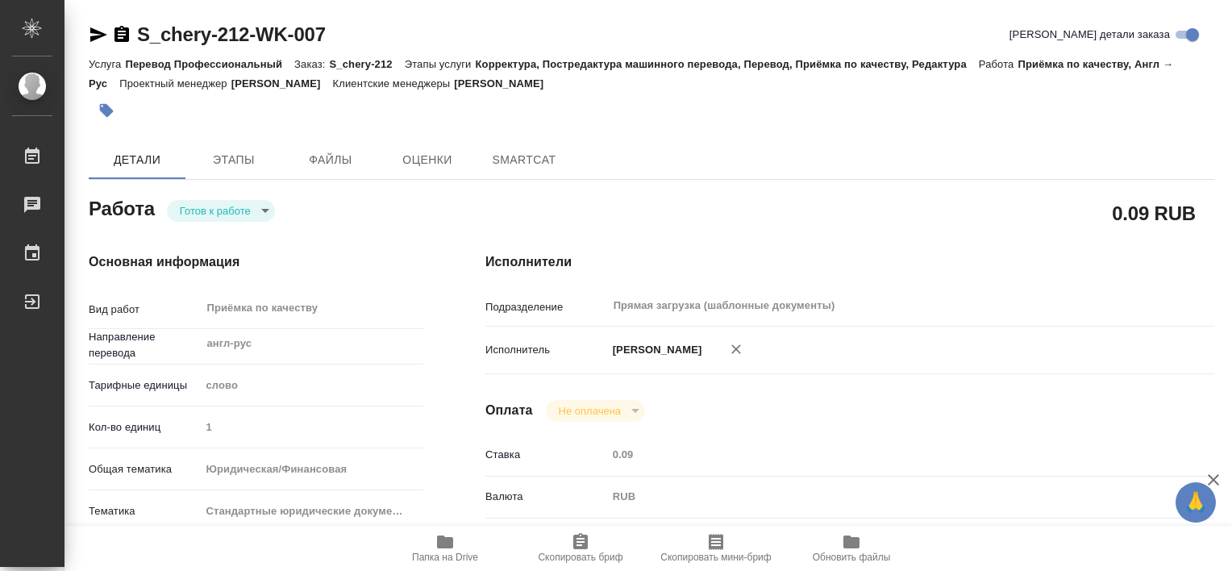
type textarea "x"
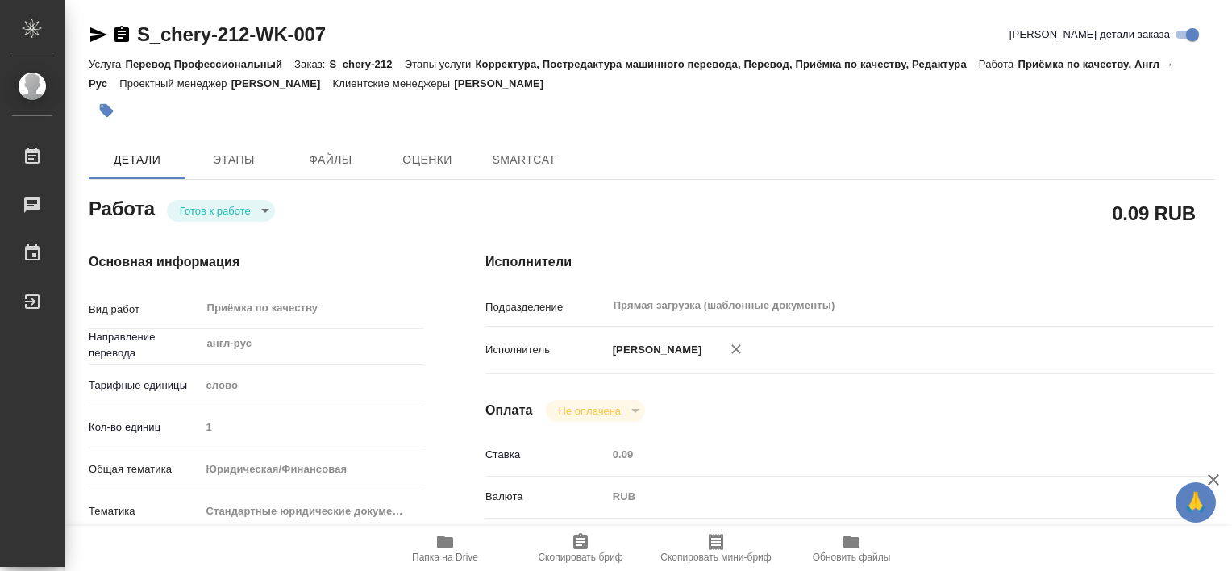
type textarea "x"
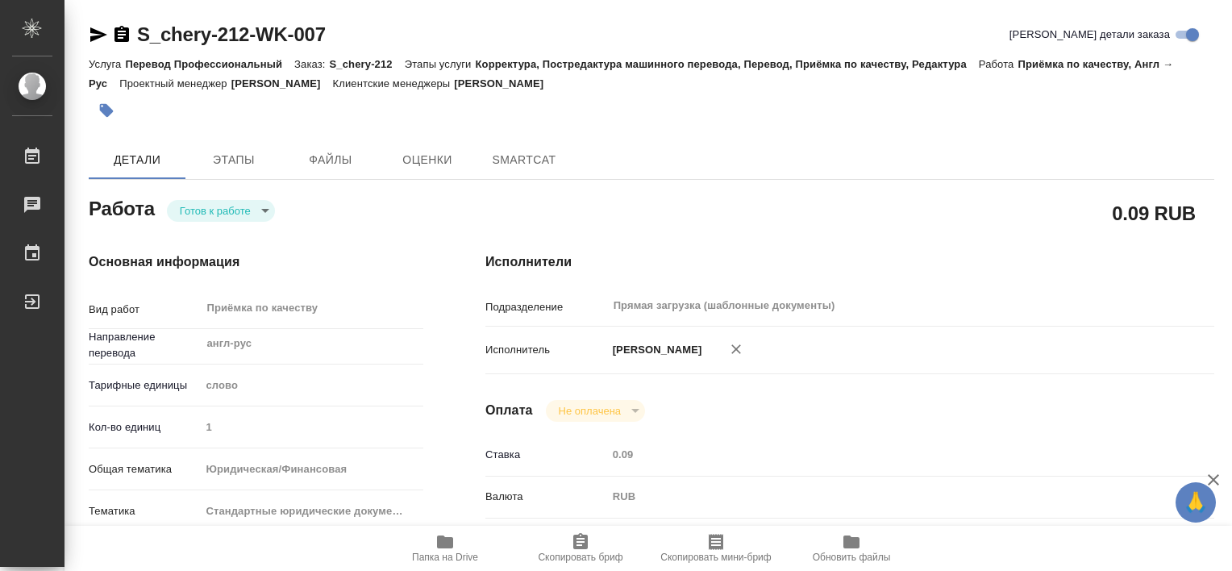
type textarea "x"
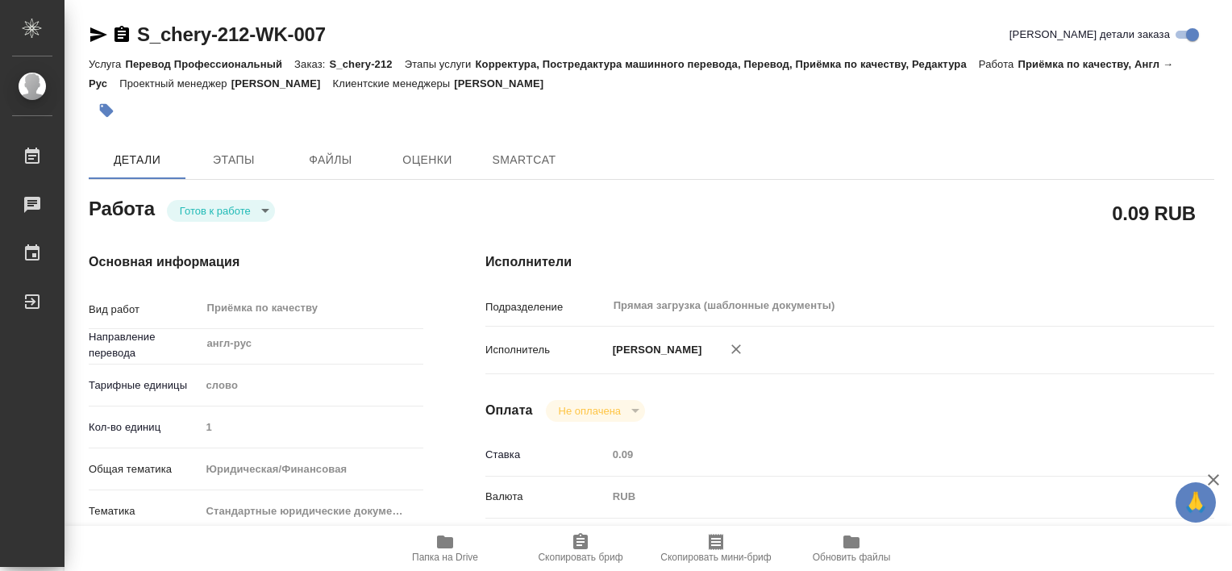
type textarea "x"
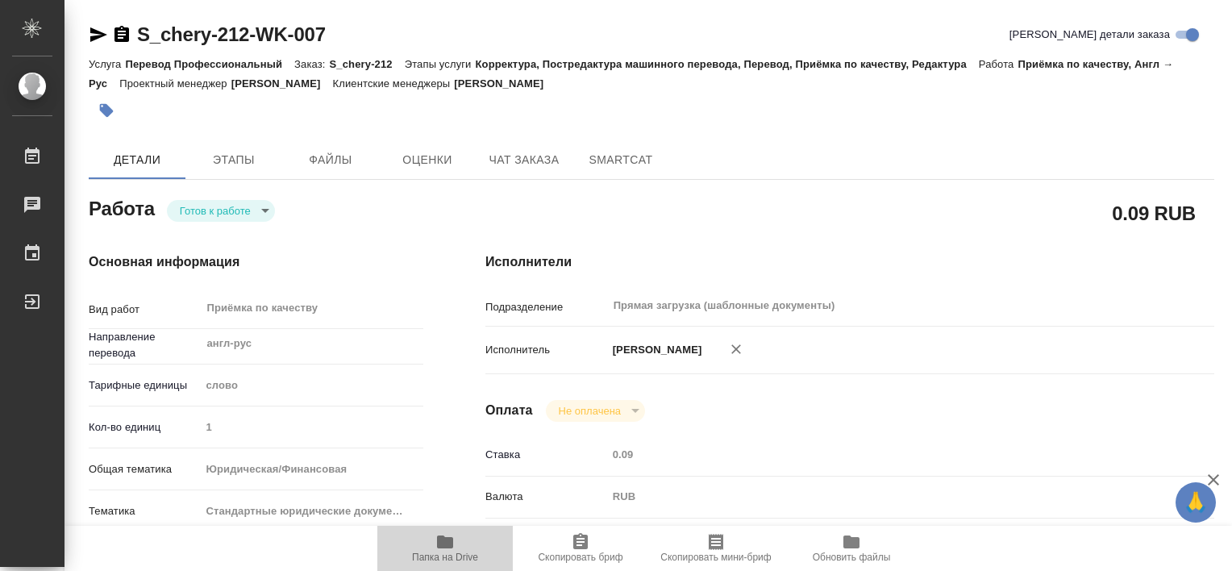
click at [450, 563] on button "Папка на Drive" at bounding box center [445, 548] width 136 height 45
type textarea "x"
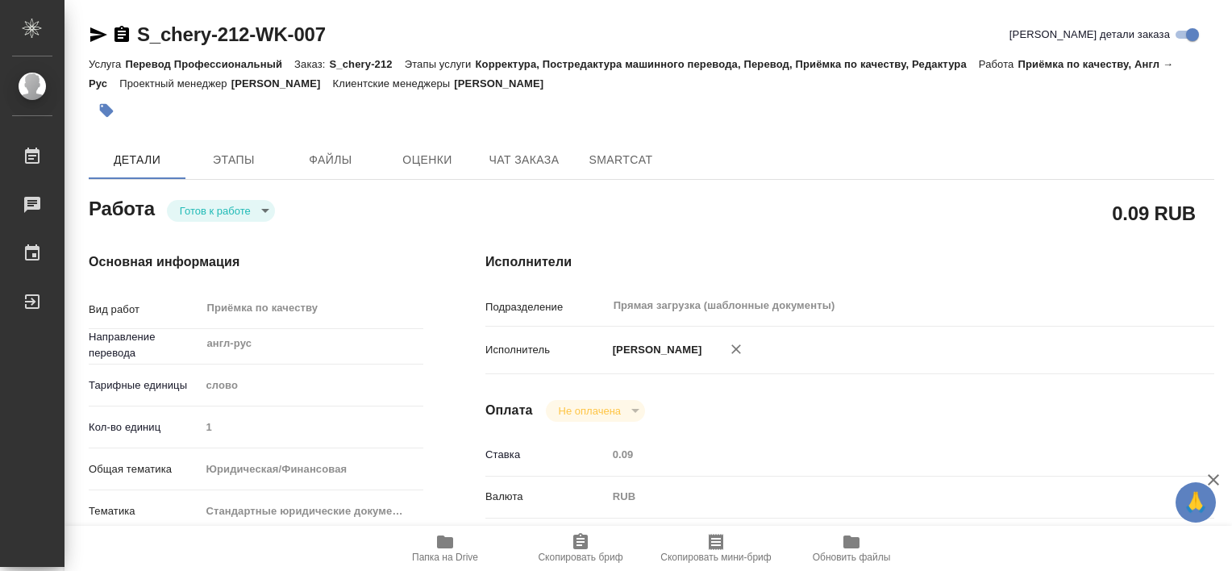
type textarea "x"
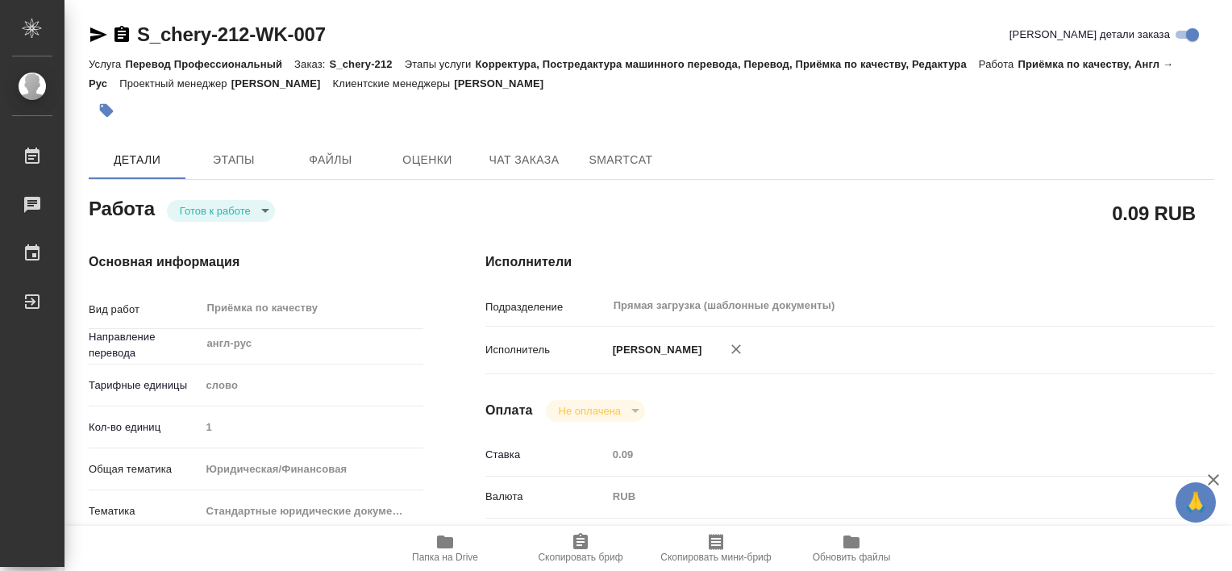
type textarea "x"
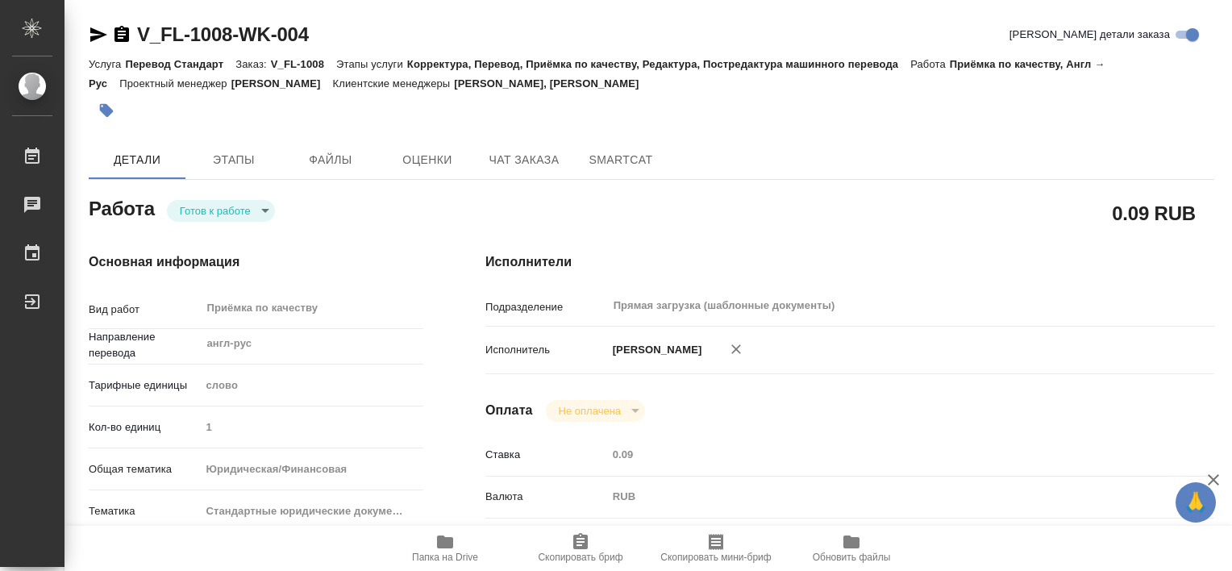
type textarea "x"
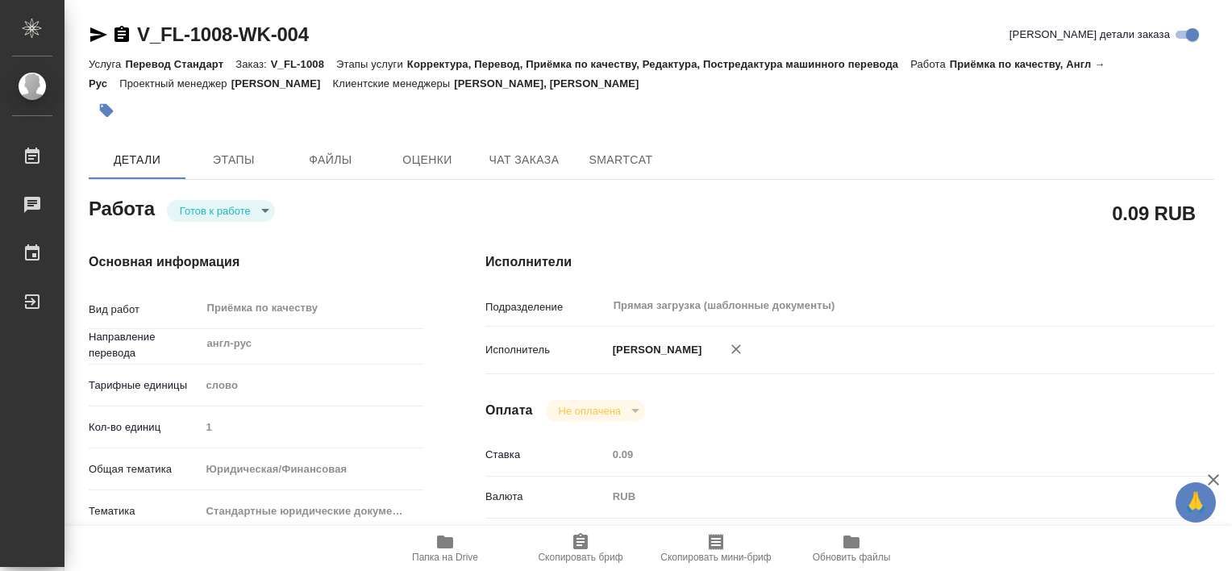
type textarea "x"
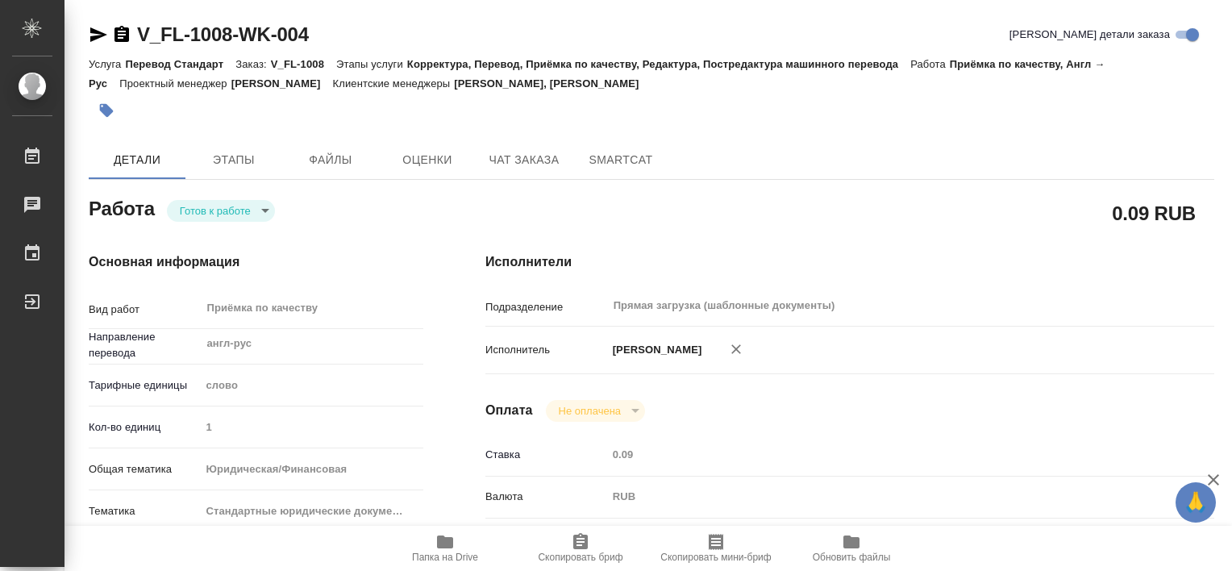
type textarea "x"
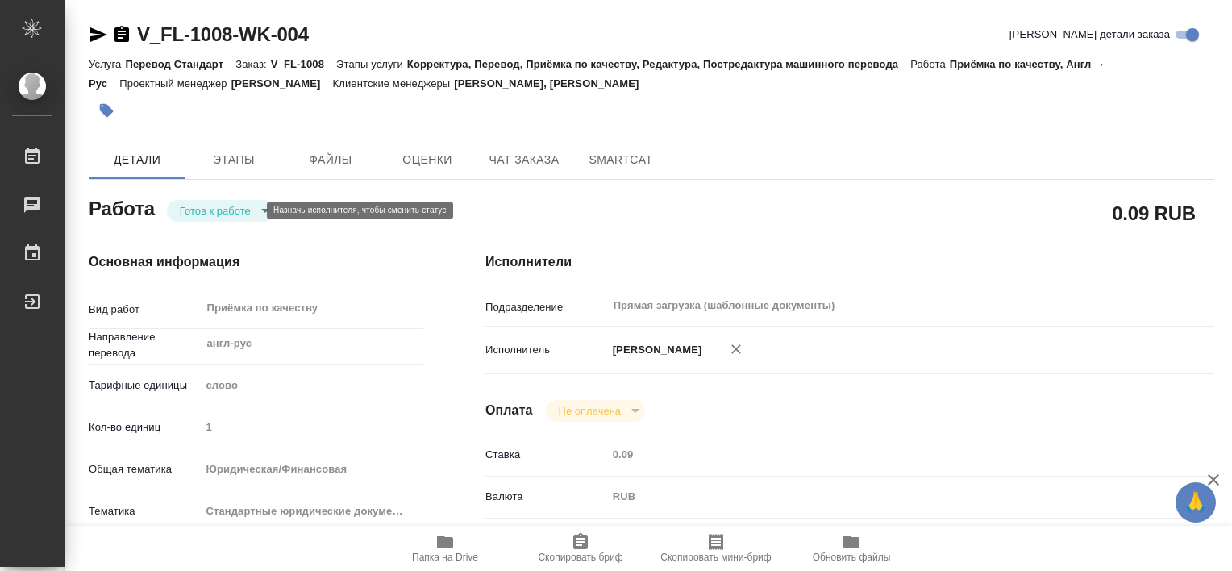
type textarea "x"
click at [226, 208] on body "🙏 .cls-1 fill:#fff; AWATERA [PERSON_NAME] Работы 0 Чаты График Выйти V_FL-1008-…" at bounding box center [616, 285] width 1232 height 571
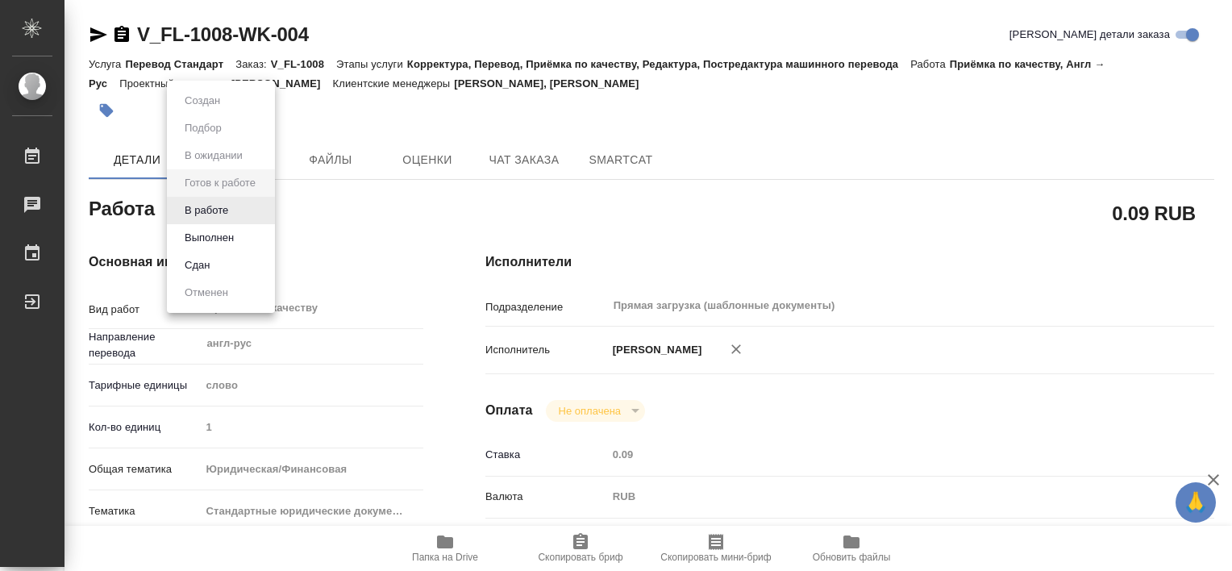
click at [313, 222] on div at bounding box center [616, 285] width 1232 height 571
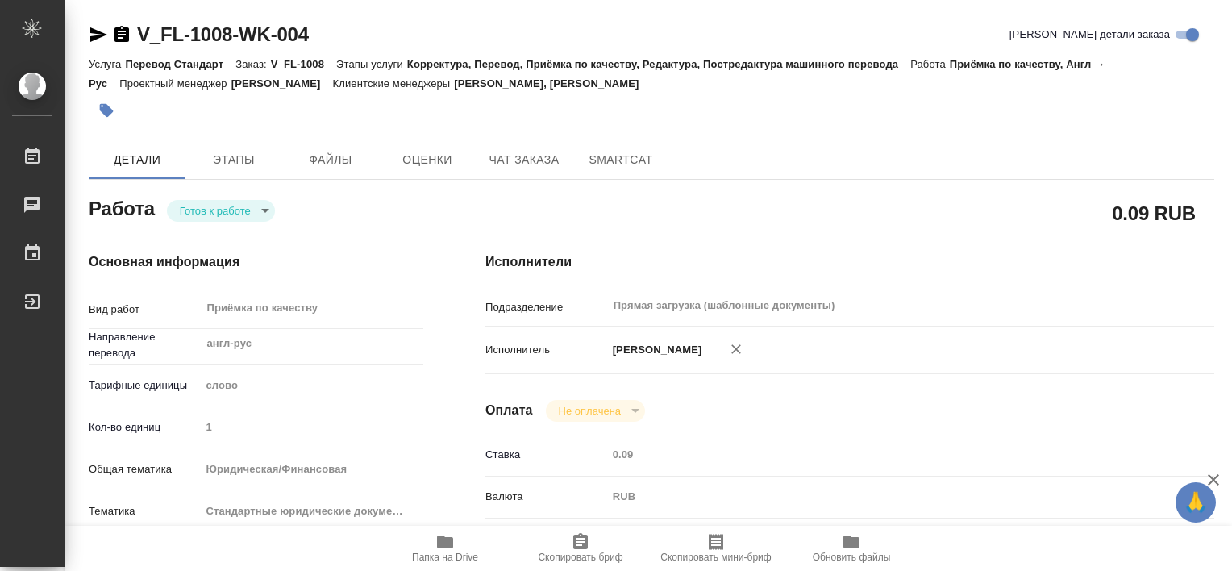
click at [115, 109] on button "button" at bounding box center [106, 110] width 35 height 35
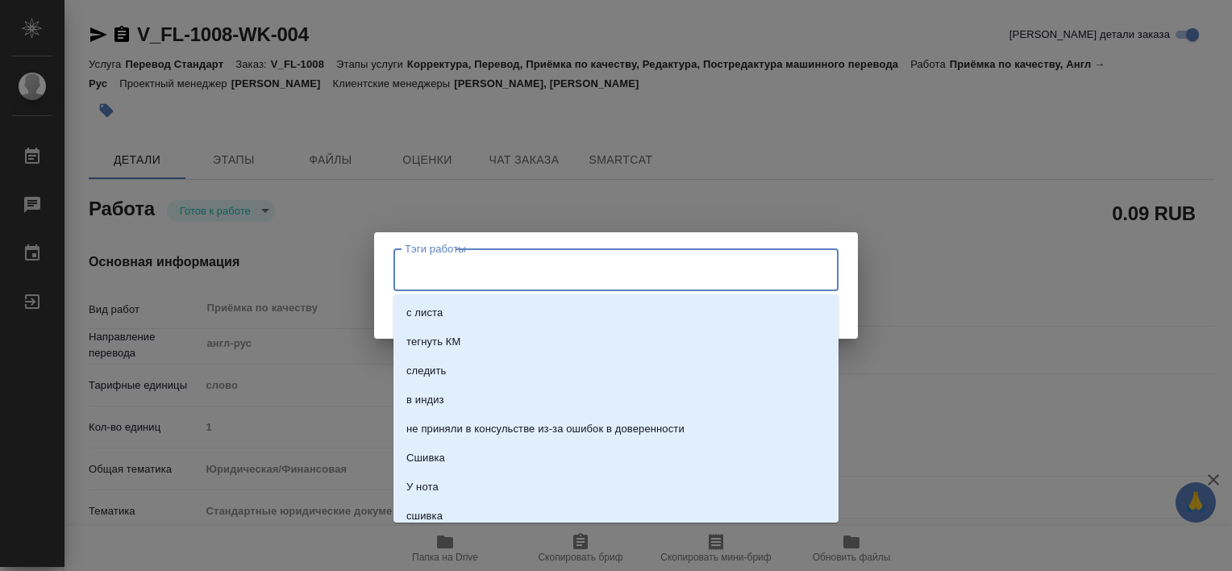
click at [422, 268] on input "Тэги работы" at bounding box center [601, 269] width 400 height 27
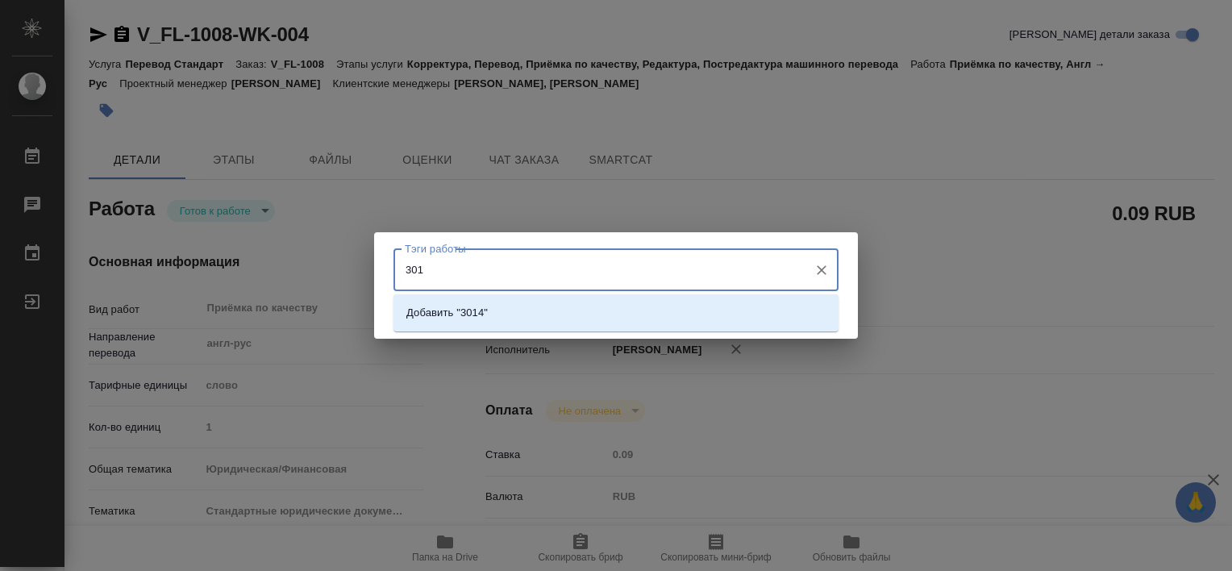
type input "3014"
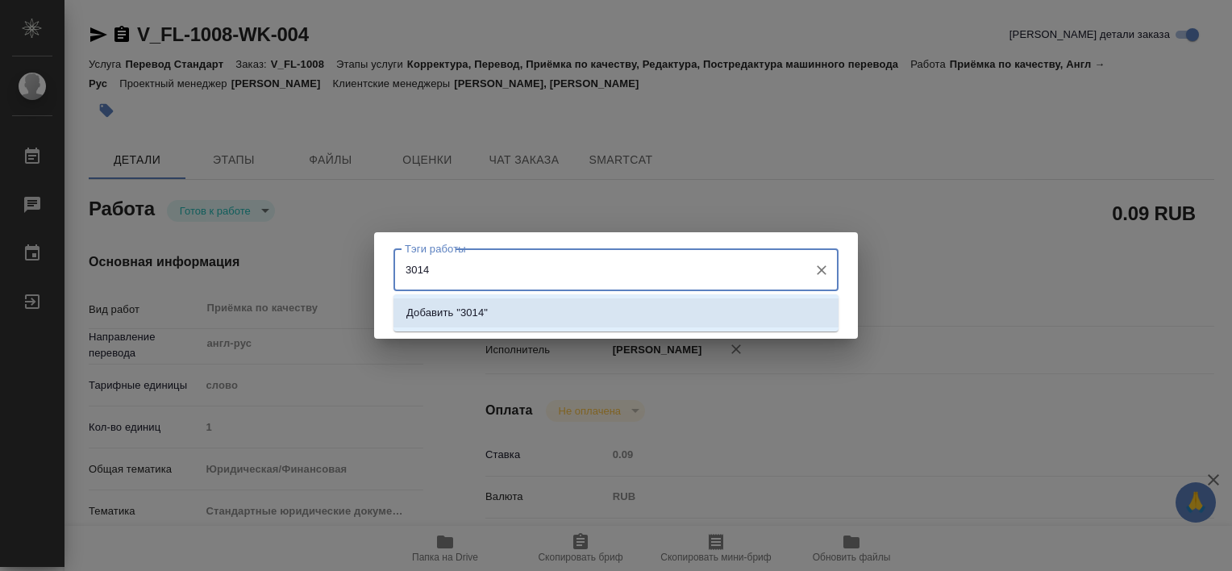
click at [536, 307] on li "Добавить "3014"" at bounding box center [616, 312] width 445 height 29
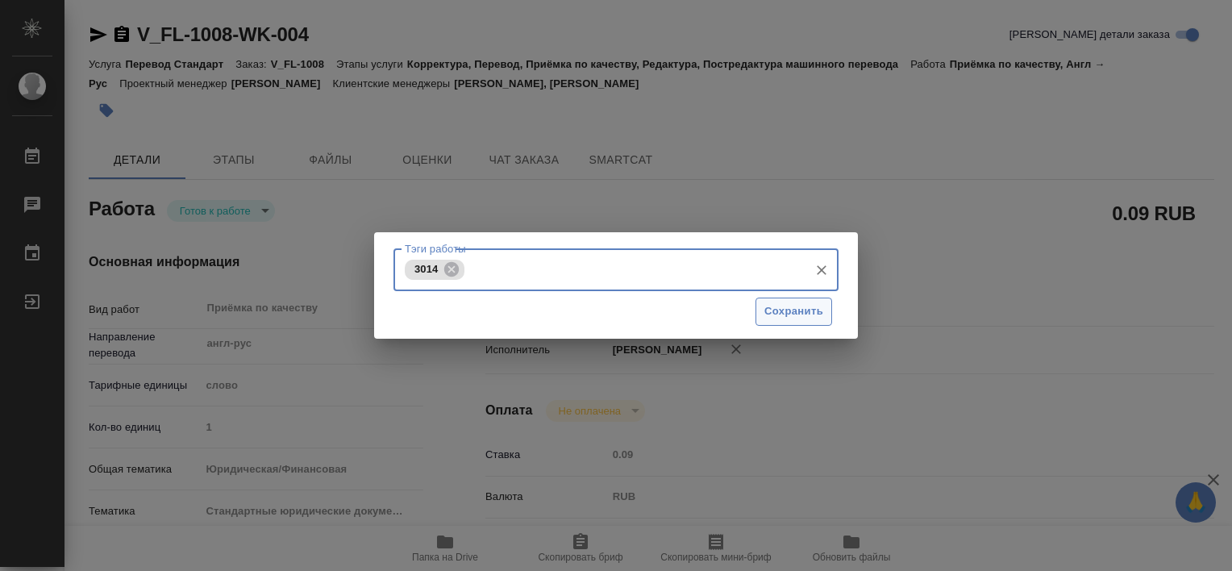
click at [778, 319] on span "Сохранить" at bounding box center [794, 311] width 59 height 19
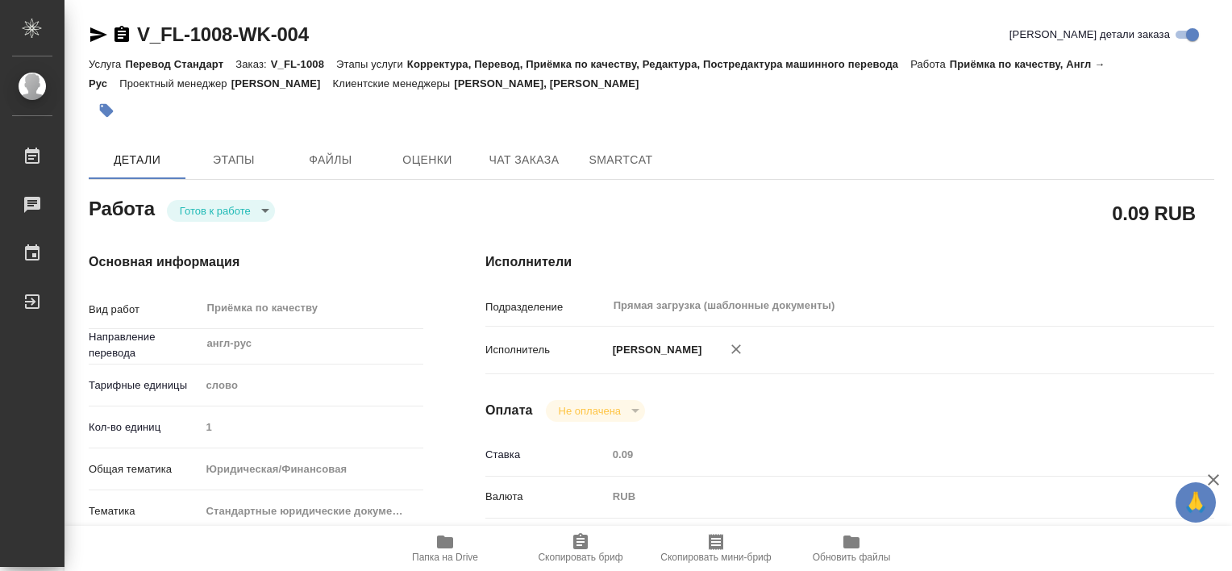
type input "readyForWork"
type textarea "Приёмка по качеству"
type textarea "x"
type input "англ-рус"
type input "5a8b1489cc6b4906c91bfd90"
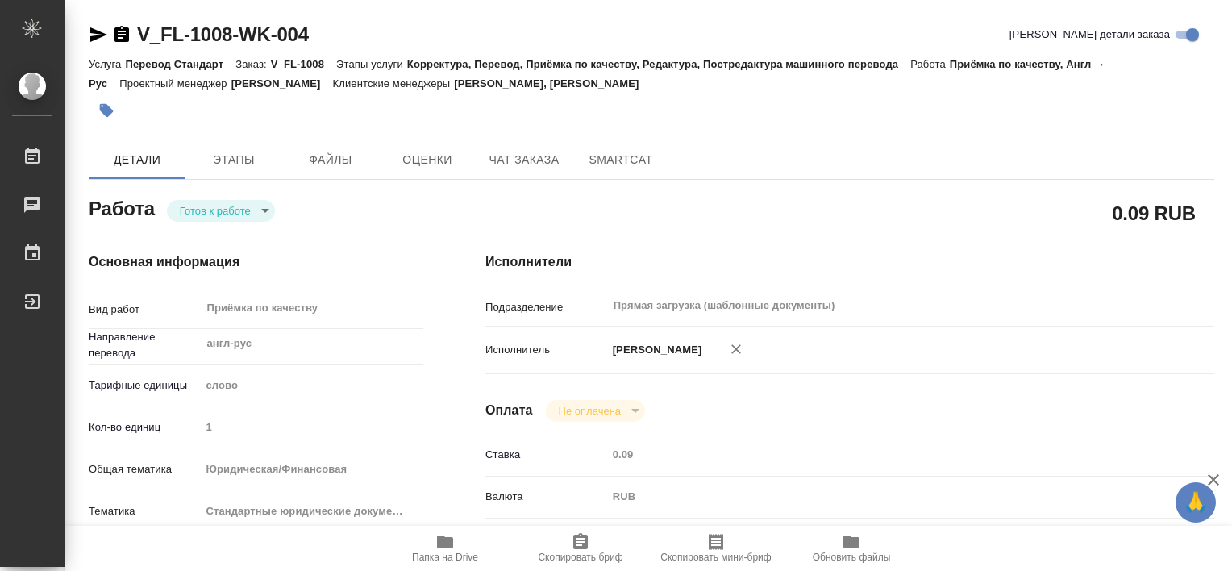
type input "1"
type input "yr-fn"
type input "5f647205b73bc97568ca66bf"
checkbox input "true"
type input "[DATE] 12:00"
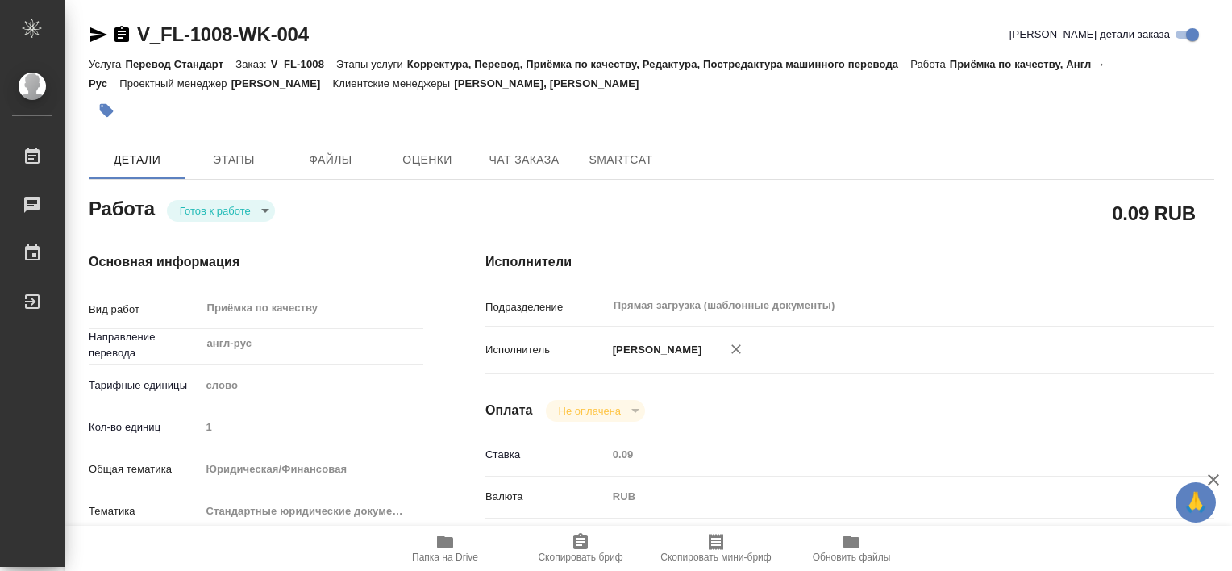
type input "[DATE] 16:00"
type input "[DATE] 10:00"
type input "Прямая загрузка (шаблонные документы)"
type input "notPayed"
type input "0.09"
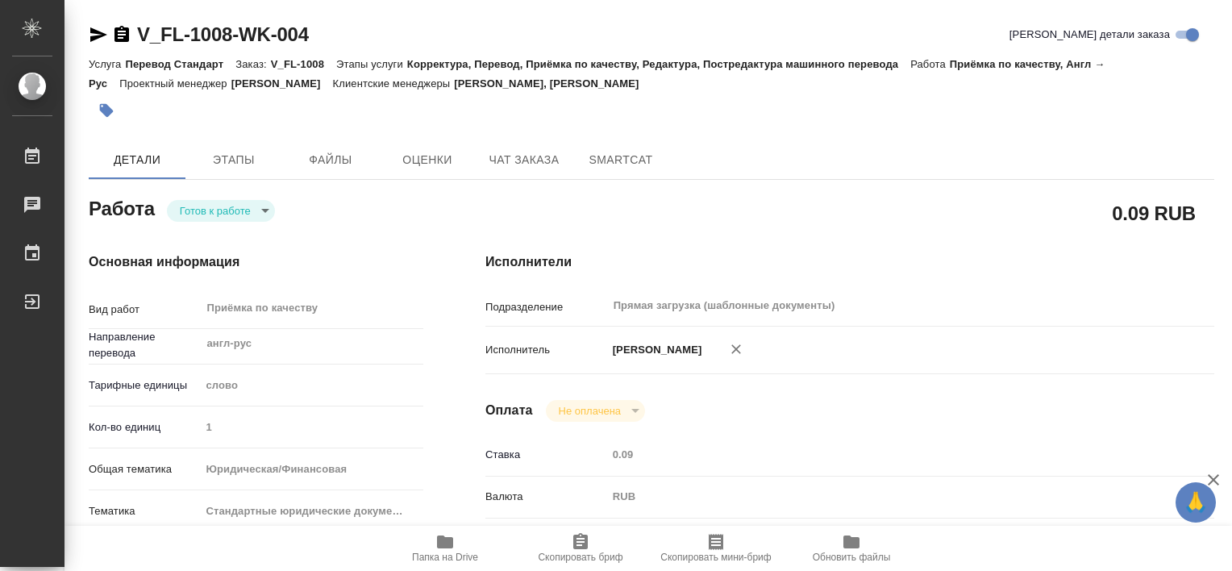
type input "RUB"
type input "[PERSON_NAME]"
type textarea "x"
type textarea "/Clients/FL_V/Orders/V_FL-1008/Corrected/V_FL-1008-WK-004"
type textarea "x"
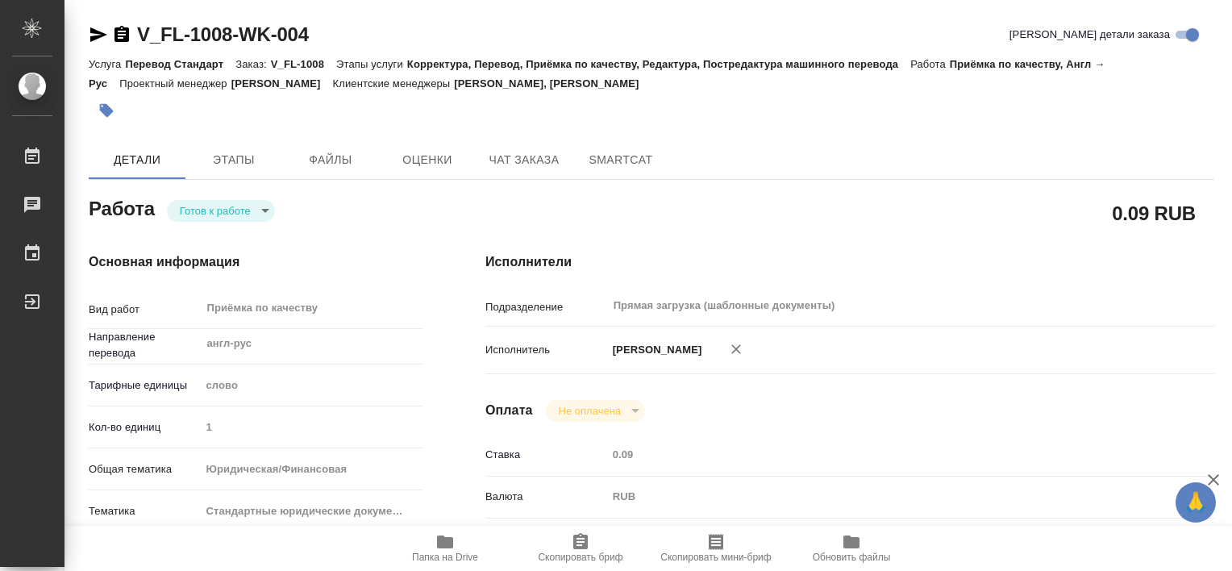
type input "V_FL-1008"
type input "Перевод Стандарт"
type input "Корректура, Перевод, Приёмка по качеству, Редактура, Постредактура машинного пе…"
type input "Богомолова Анастасия, Голубев Дмитрий"
type input "Арсеньева Вера"
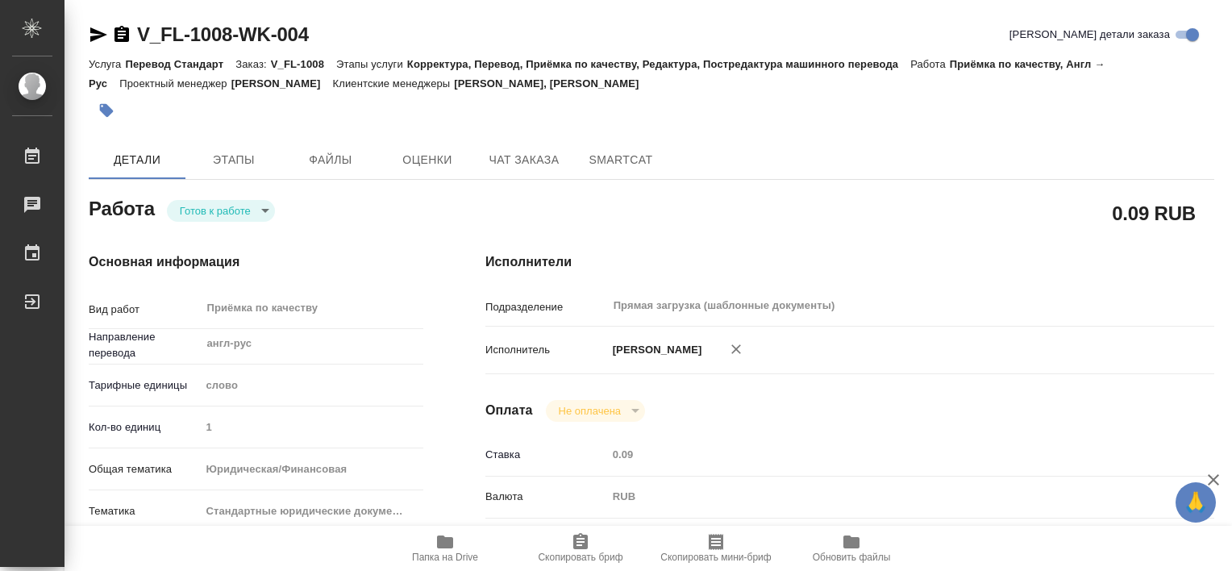
type input "/Clients/FL_V/Orders/V_FL-1008"
type textarea "x"
type textarea "сдаем Голубеву Диме! все переводим на рус"
type textarea "x"
click at [233, 207] on body "🙏 .cls-1 fill:#fff; AWATERA Tretyakova Valeriya Работы 0 Чаты График Выйти V_FL…" at bounding box center [616, 285] width 1232 height 571
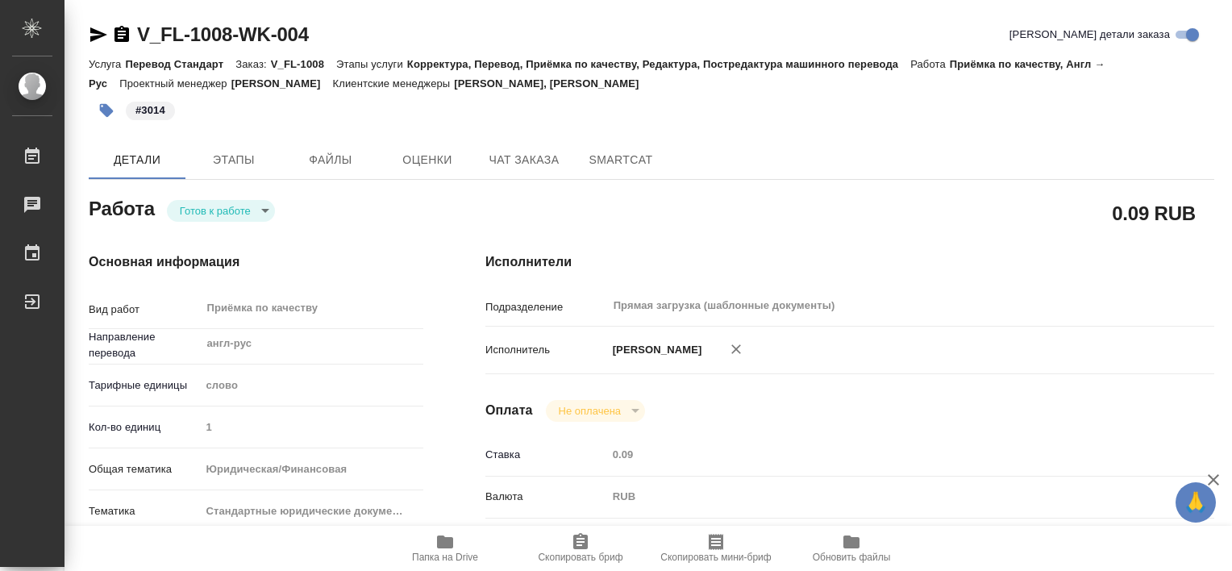
type textarea "x"
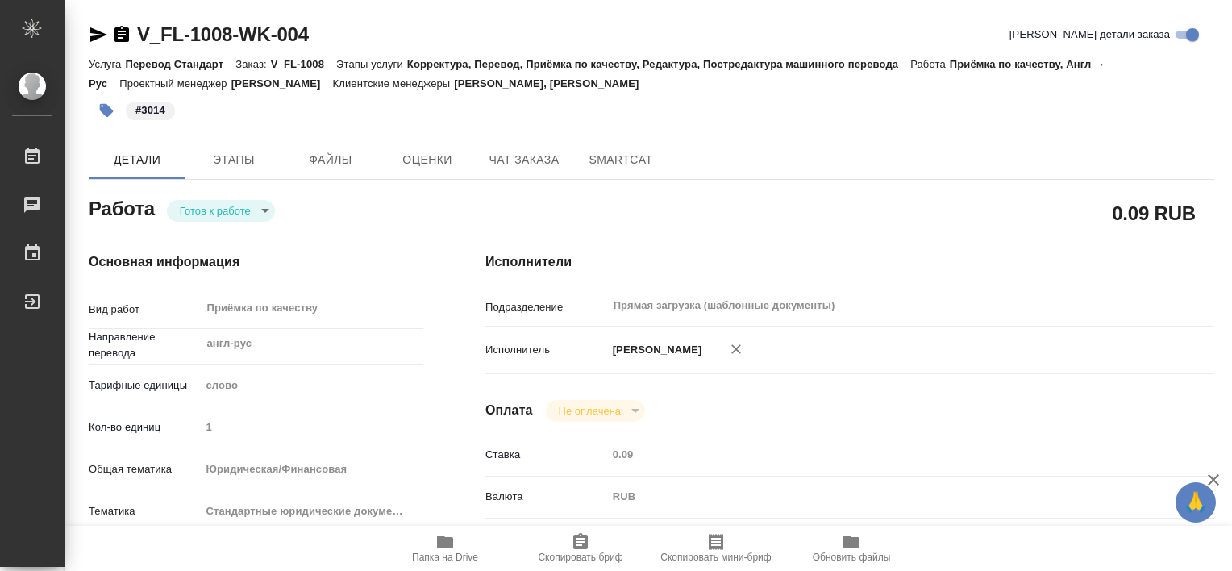
type textarea "x"
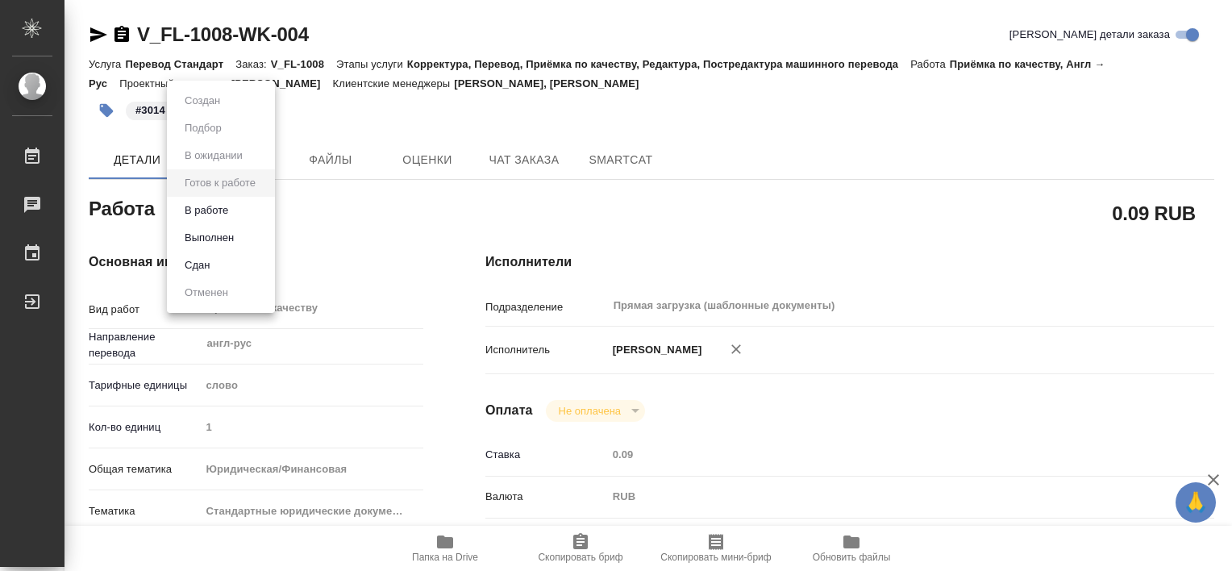
type textarea "x"
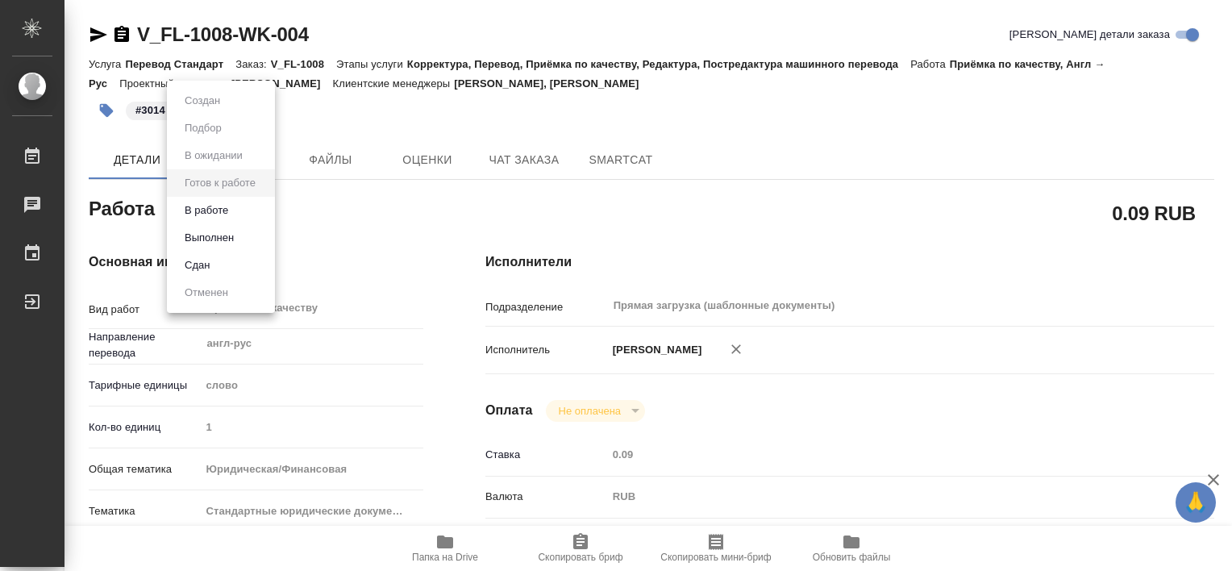
click at [390, 87] on div at bounding box center [616, 285] width 1232 height 571
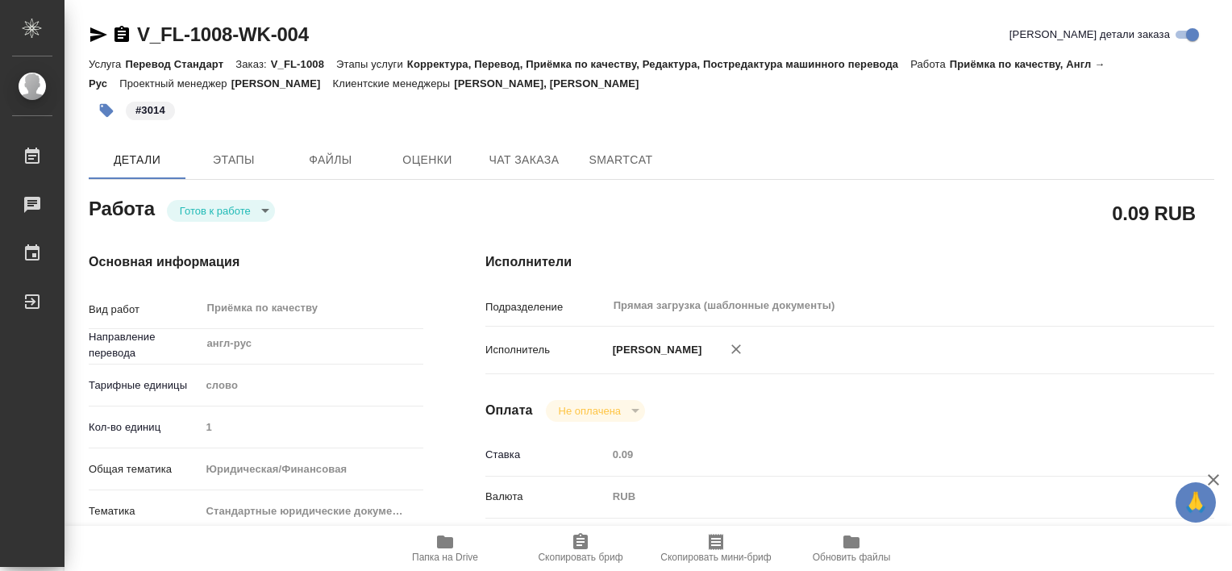
click at [215, 209] on body "🙏 .cls-1 fill:#fff; AWATERA Tretyakova Valeriya Работы 0 Чаты График Выйти V_FL…" at bounding box center [616, 285] width 1232 height 571
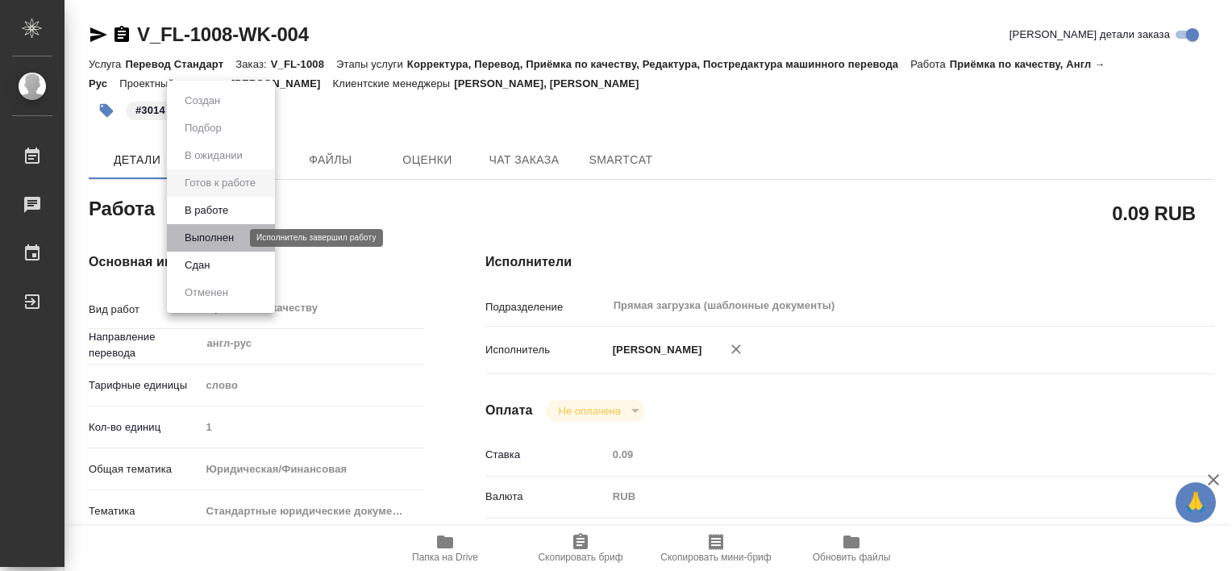
click at [229, 237] on button "Выполнен" at bounding box center [209, 238] width 59 height 18
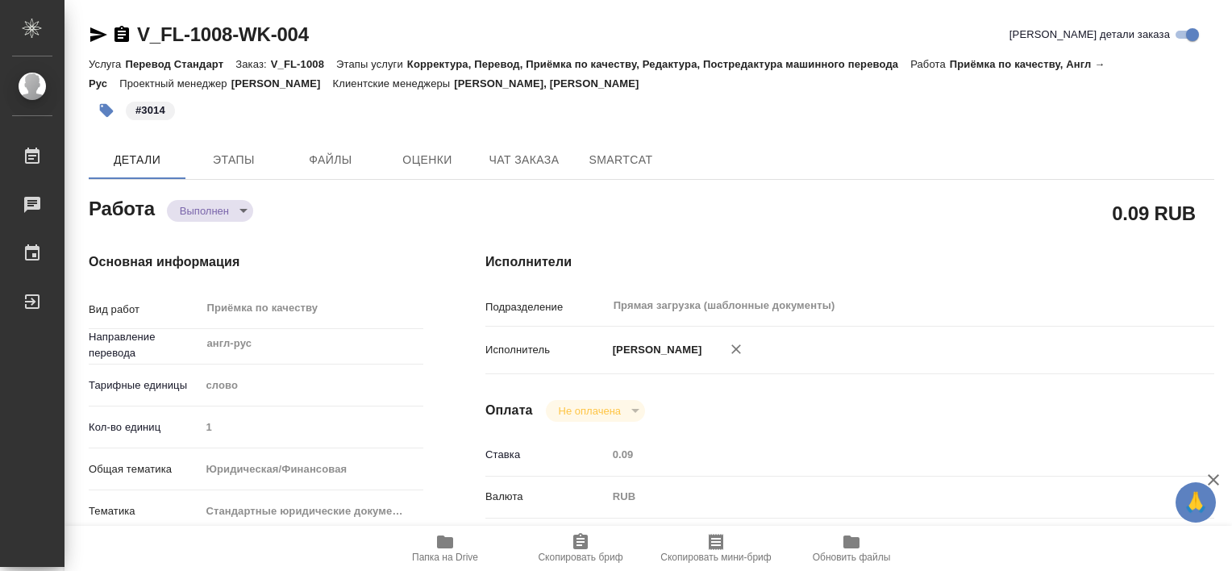
type textarea "x"
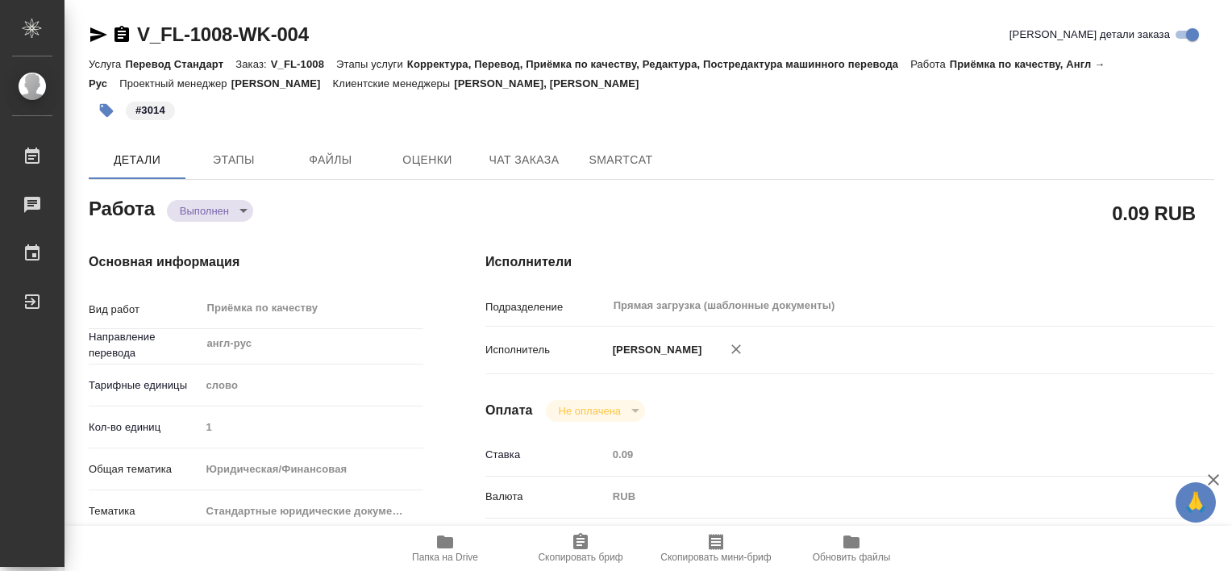
type textarea "x"
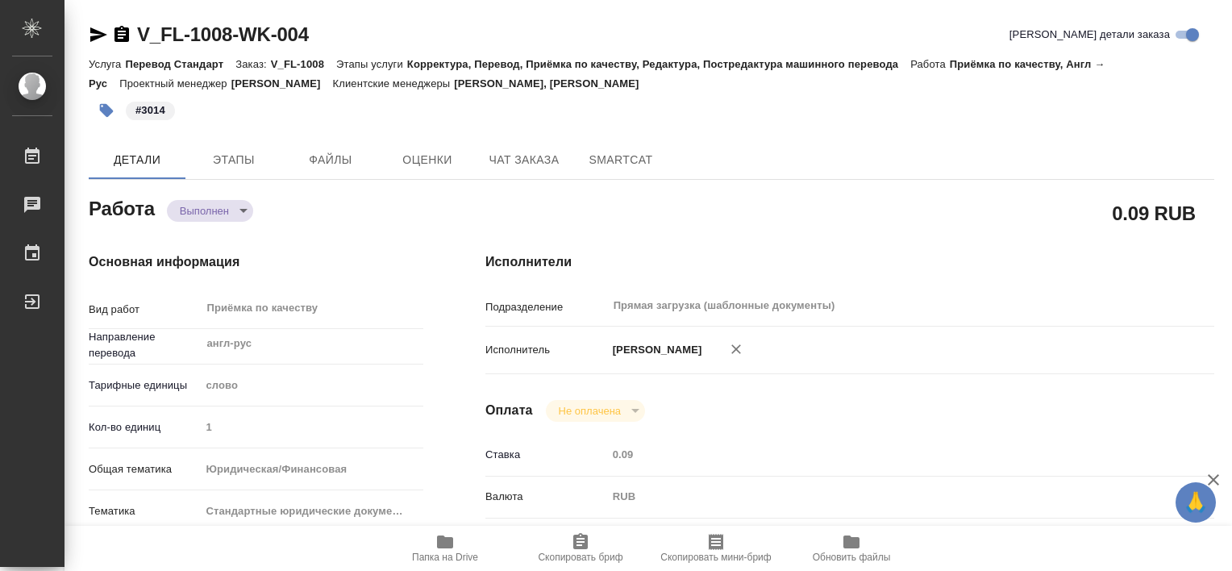
type textarea "x"
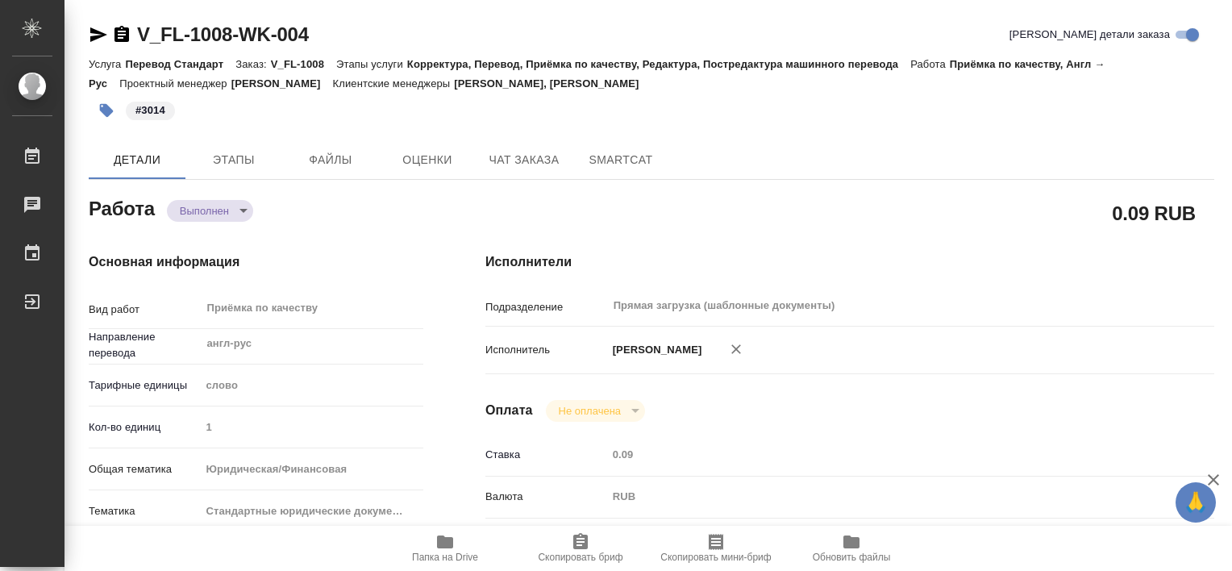
type textarea "x"
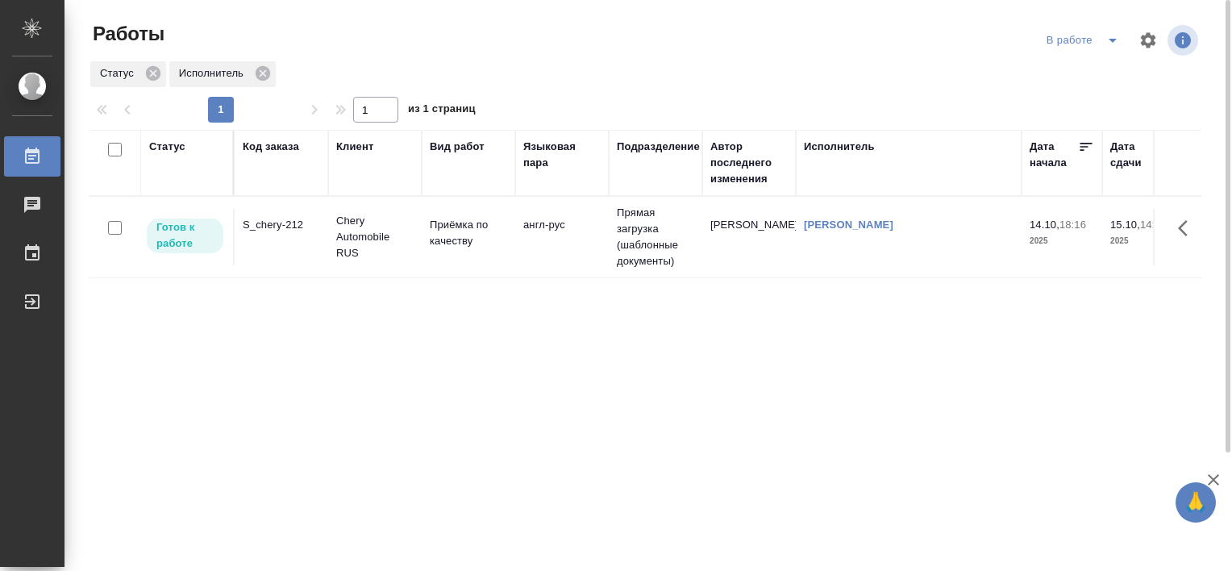
click at [292, 229] on div "S_chery-212" at bounding box center [281, 225] width 77 height 16
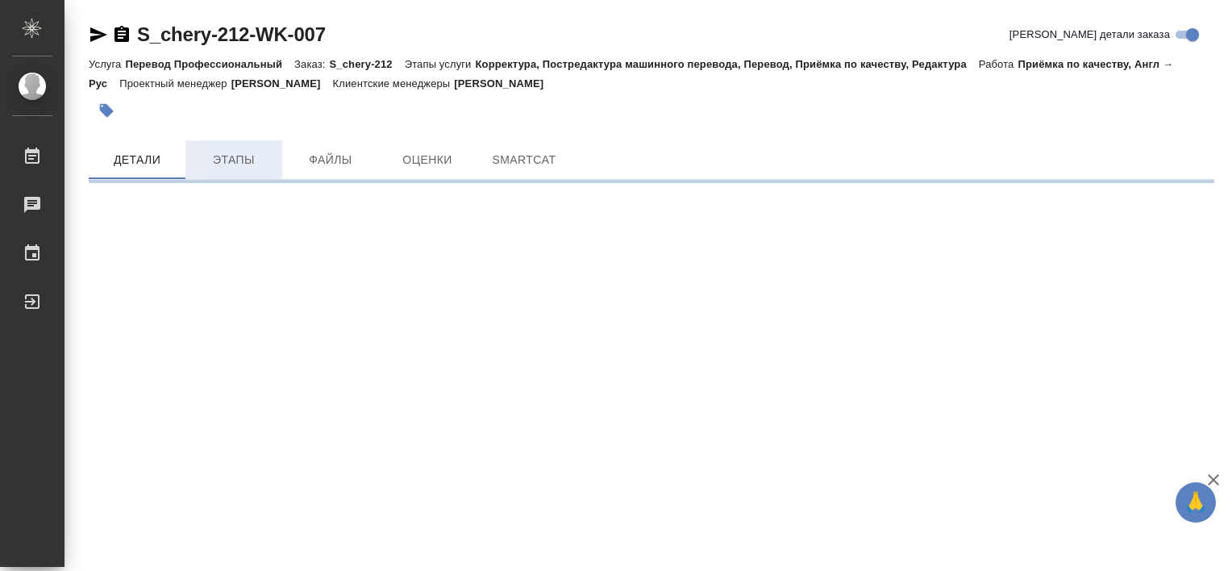
click at [252, 163] on span "Этапы" at bounding box center [233, 160] width 77 height 20
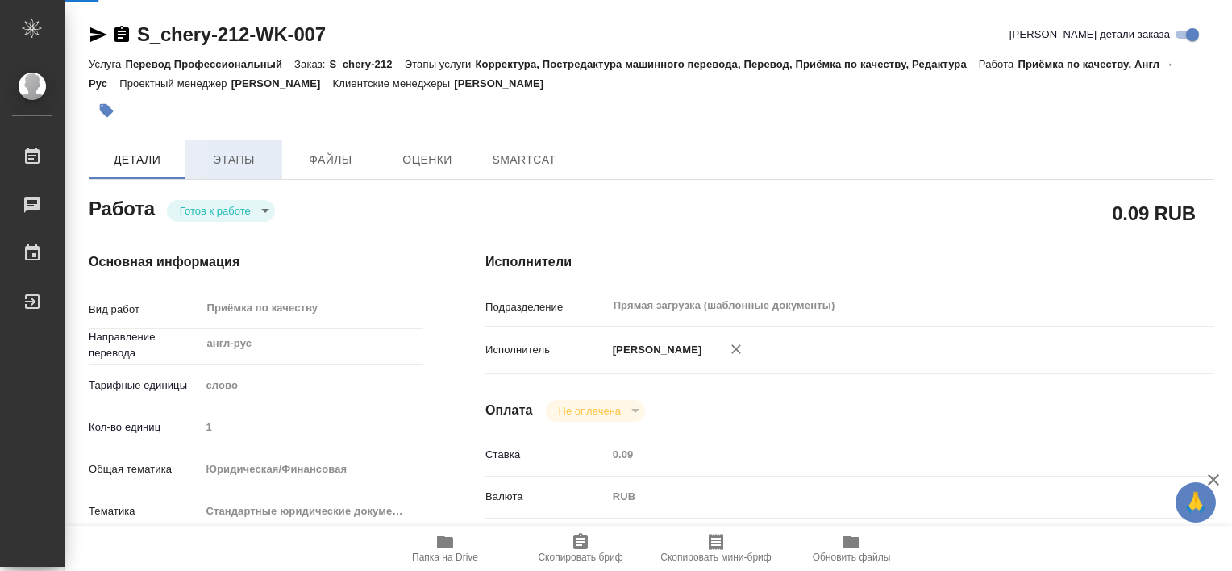
type textarea "x"
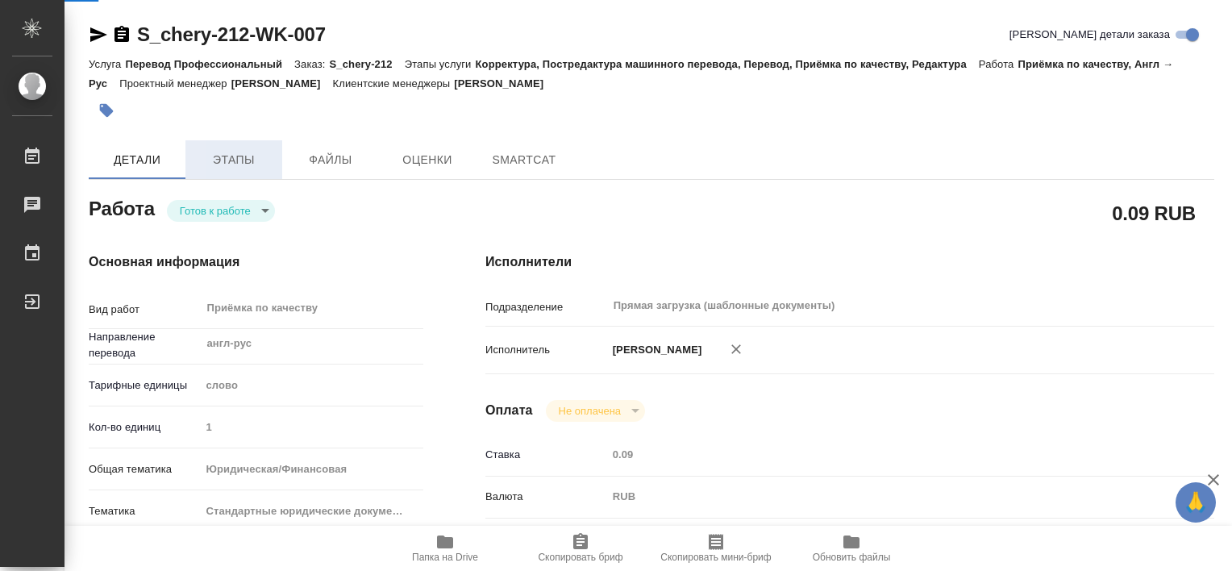
type textarea "x"
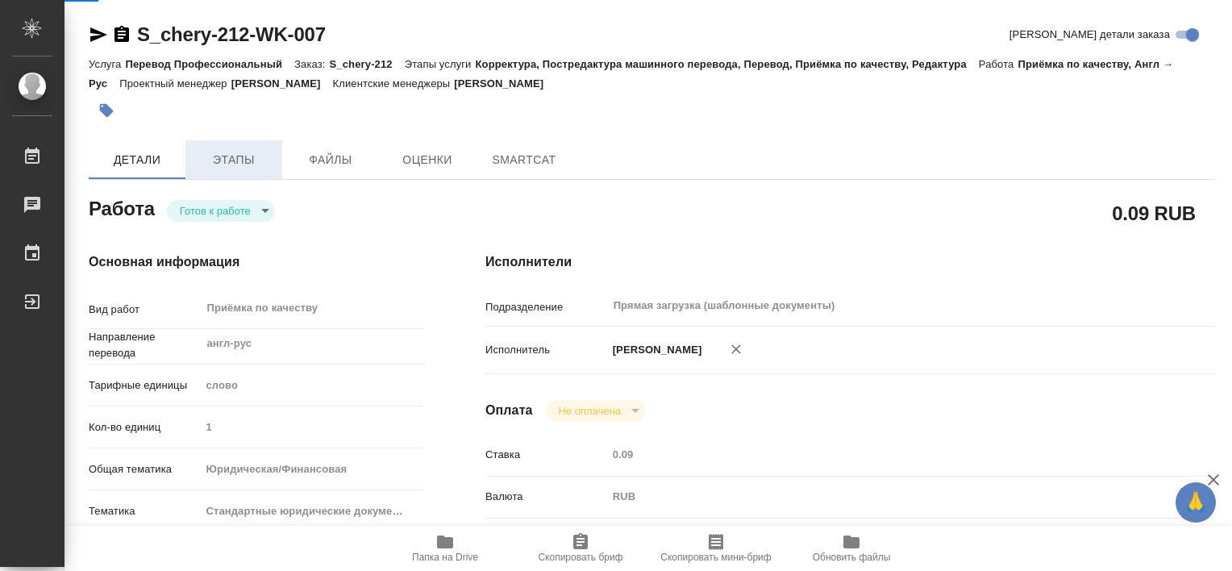
type textarea "x"
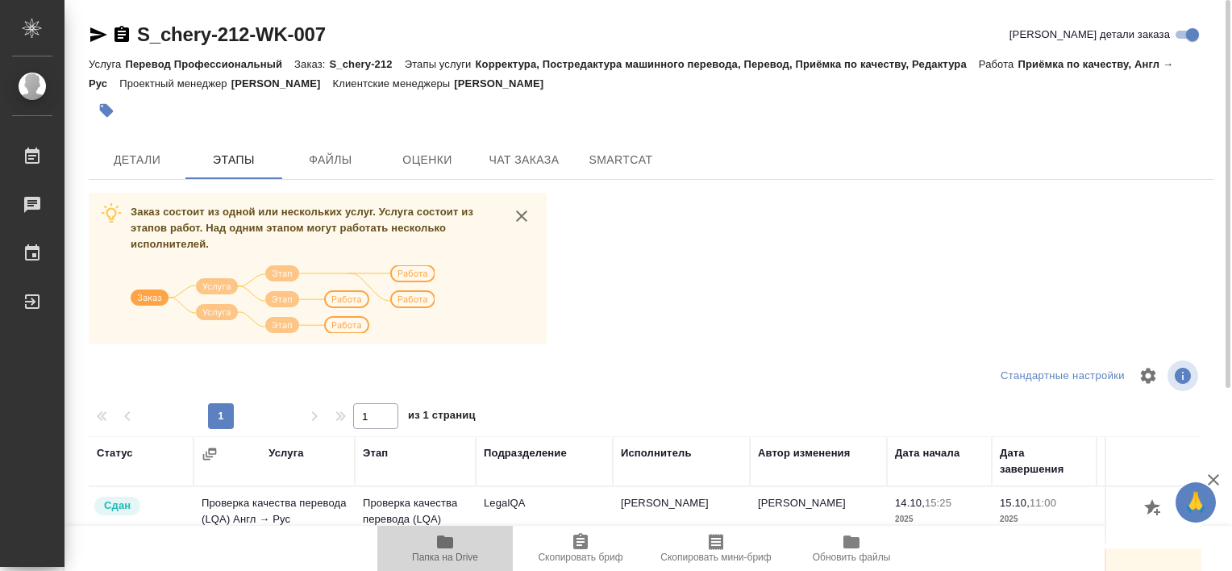
click at [458, 548] on span "Папка на Drive" at bounding box center [445, 547] width 116 height 31
